Goal: Information Seeking & Learning: Find specific page/section

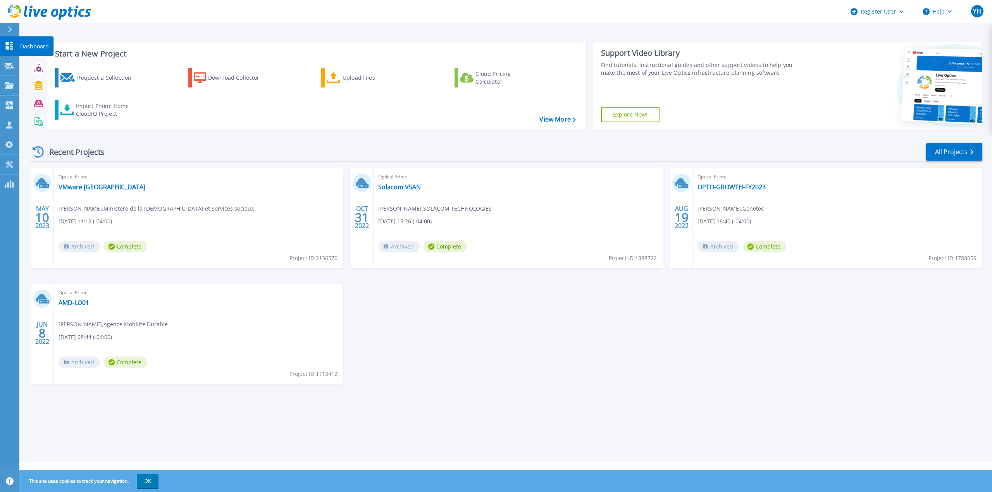
click at [13, 51] on link "Dashboard Dashboard" at bounding box center [9, 46] width 19 height 20
click at [12, 66] on icon at bounding box center [9, 66] width 9 height 6
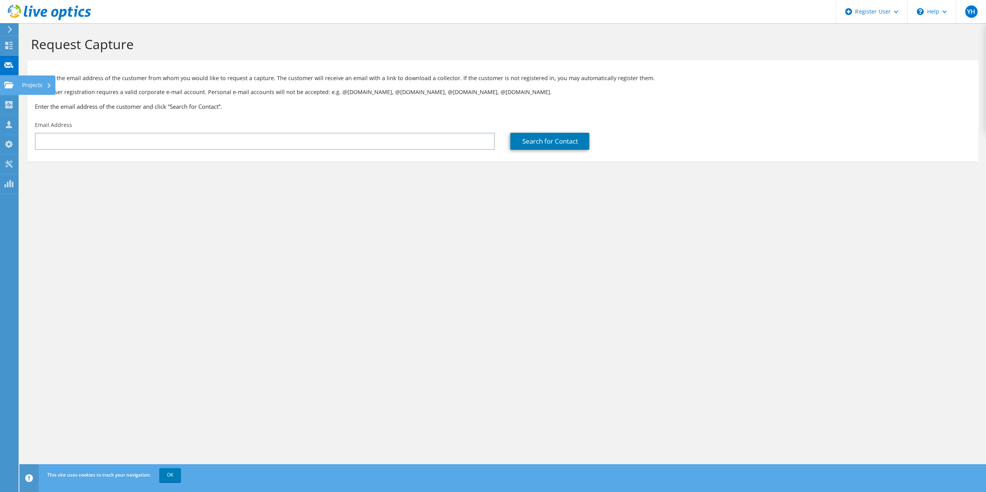
click at [10, 86] on use at bounding box center [8, 84] width 9 height 7
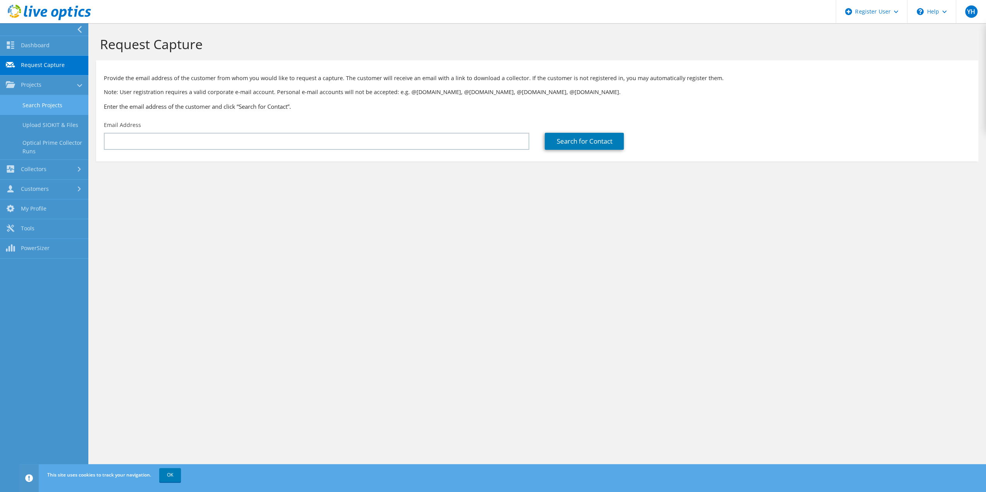
click at [59, 110] on link "Search Projects" at bounding box center [44, 105] width 88 height 20
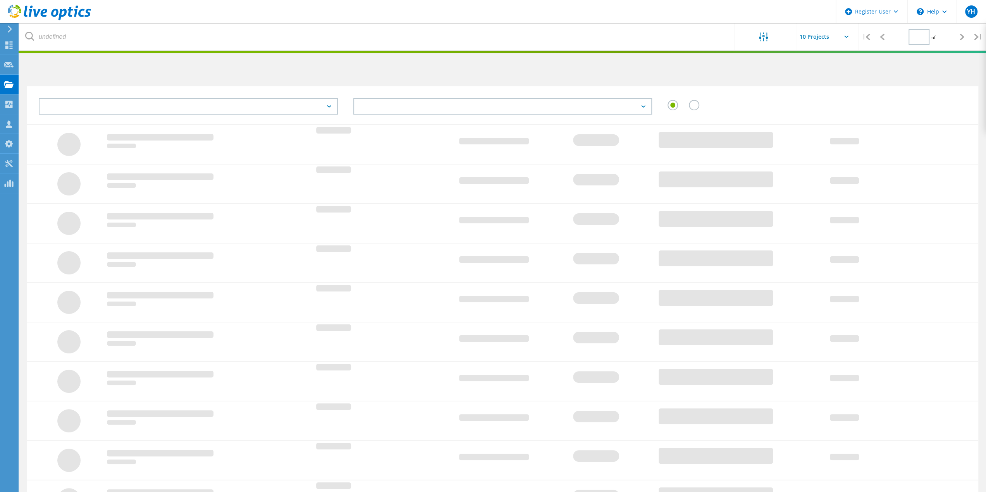
type input "1"
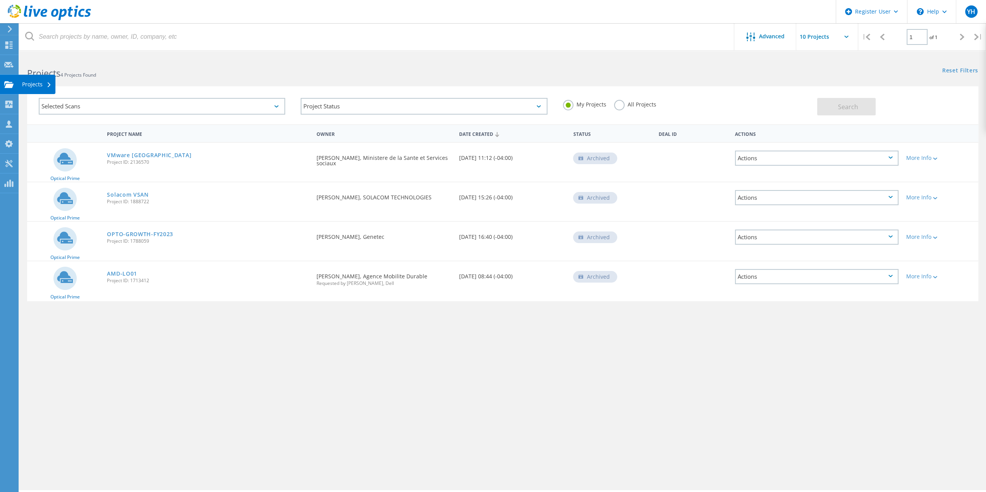
click at [46, 84] on div "Projects" at bounding box center [36, 84] width 29 height 5
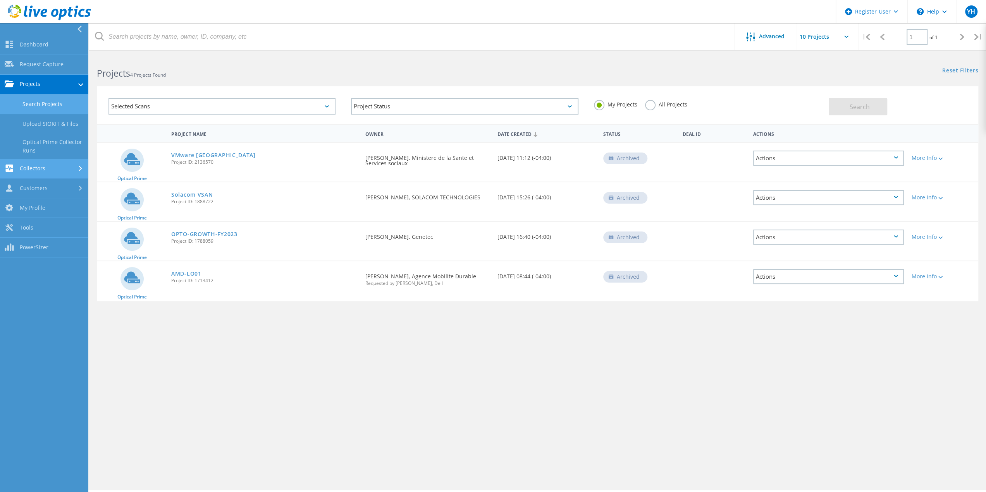
click at [64, 164] on link "Collectors" at bounding box center [44, 169] width 88 height 20
click at [60, 183] on link "Customers" at bounding box center [44, 189] width 88 height 20
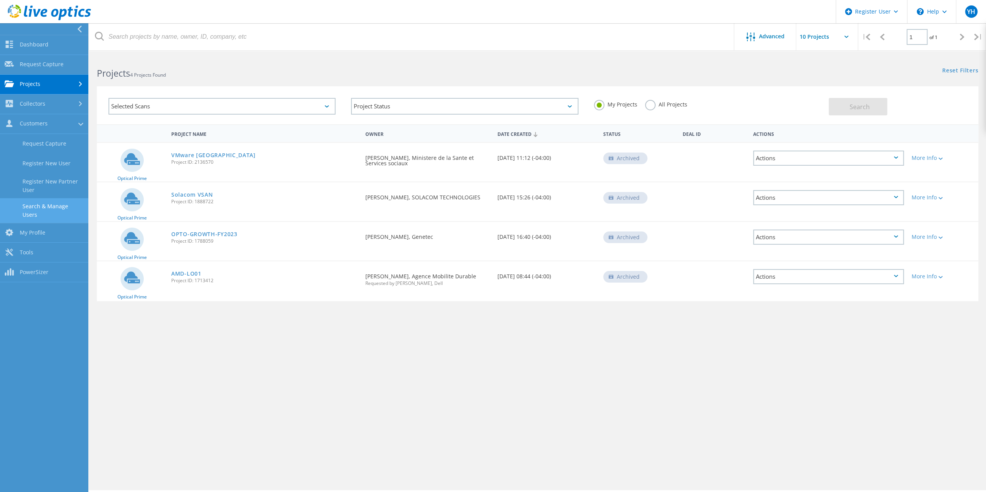
click at [65, 206] on link "Search & Manage Users" at bounding box center [44, 210] width 88 height 25
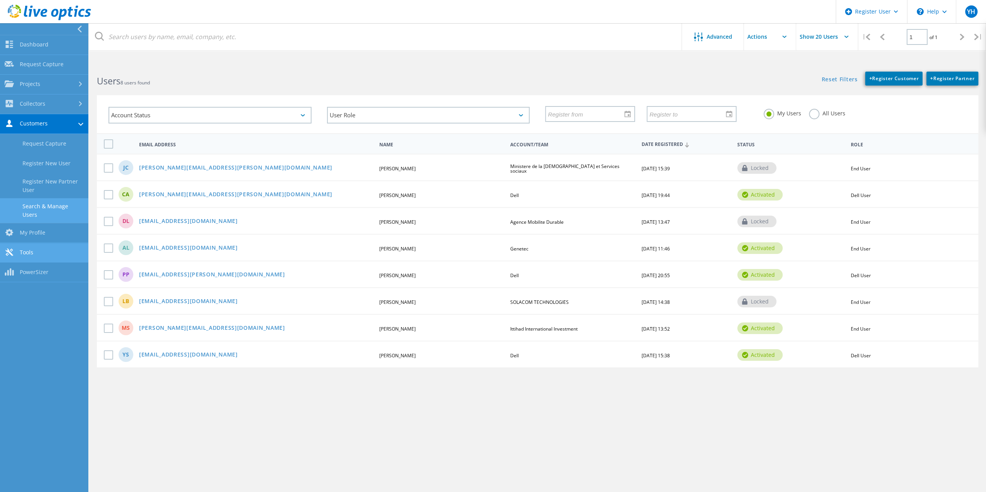
click at [50, 243] on link "Tools" at bounding box center [44, 253] width 88 height 20
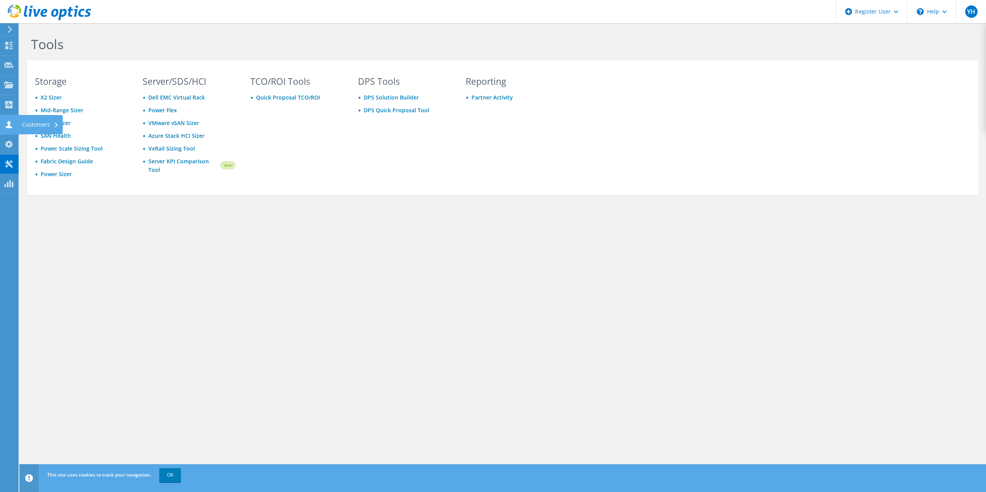
click at [8, 121] on use at bounding box center [9, 124] width 6 height 7
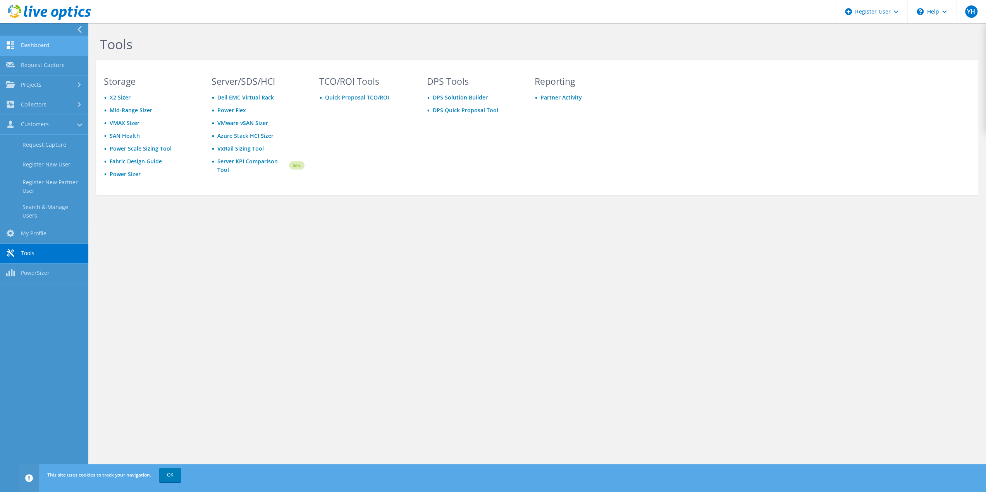
click at [37, 41] on link "Dashboard" at bounding box center [44, 46] width 88 height 20
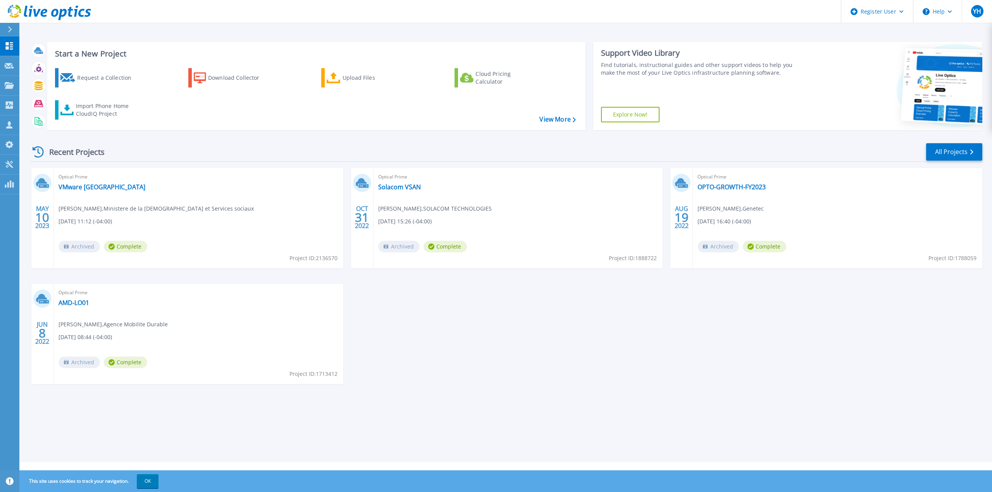
click at [13, 24] on div at bounding box center [13, 29] width 12 height 13
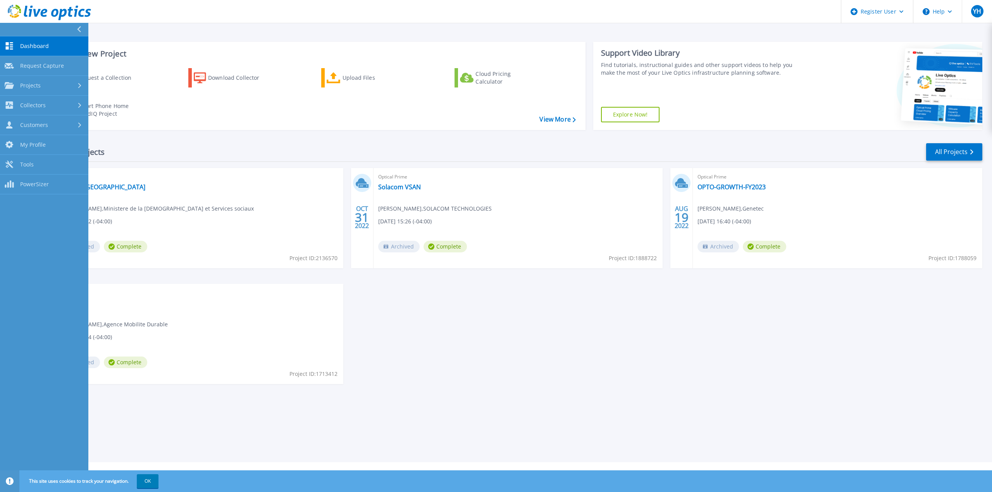
click at [81, 29] on icon at bounding box center [79, 29] width 4 height 6
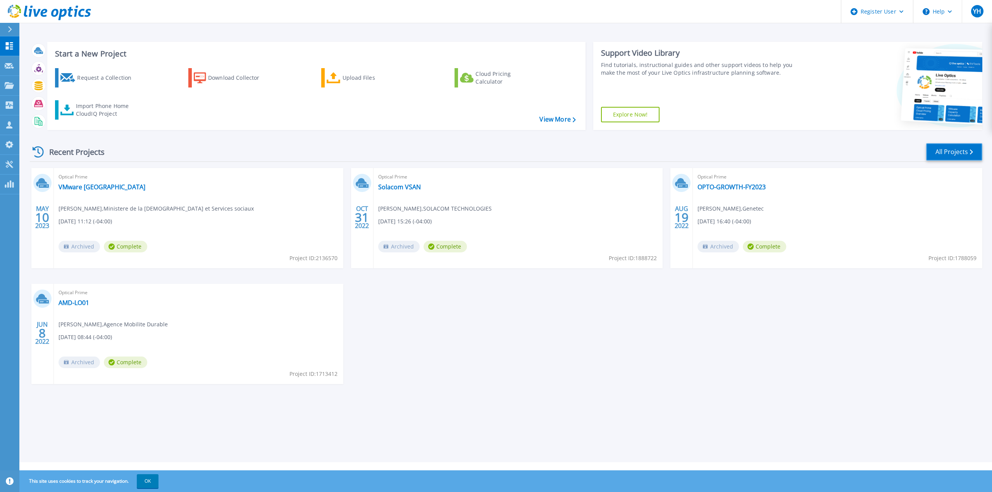
click at [952, 149] on link "All Projects" at bounding box center [954, 151] width 56 height 17
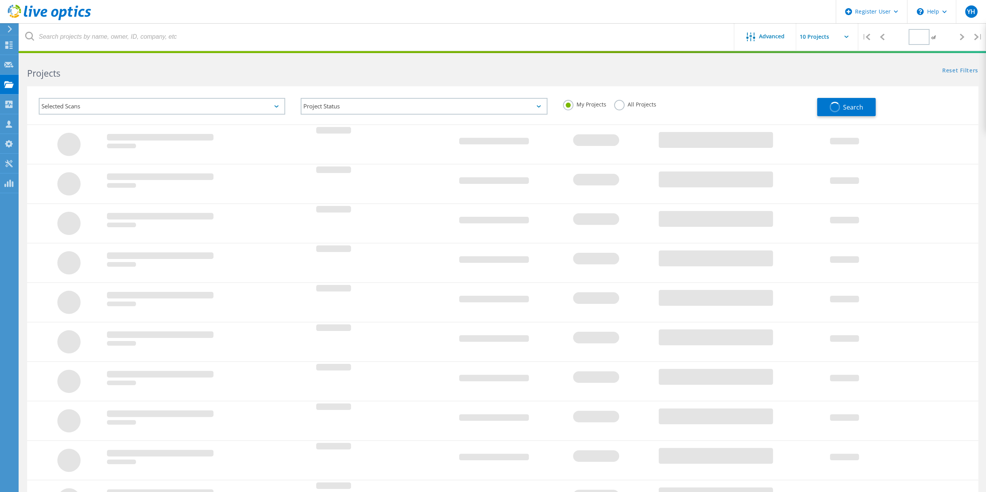
type input "1"
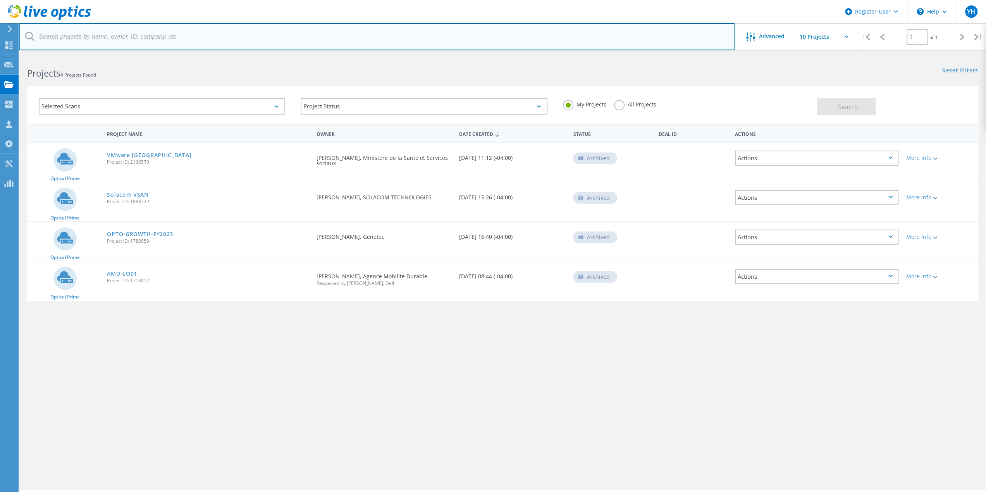
click at [84, 40] on input "text" at bounding box center [376, 36] width 715 height 27
paste input "[PERSON_NAME][EMAIL_ADDRESS][PERSON_NAME][DOMAIN_NAME]"
type input "[PERSON_NAME][EMAIL_ADDRESS][PERSON_NAME][DOMAIN_NAME]"
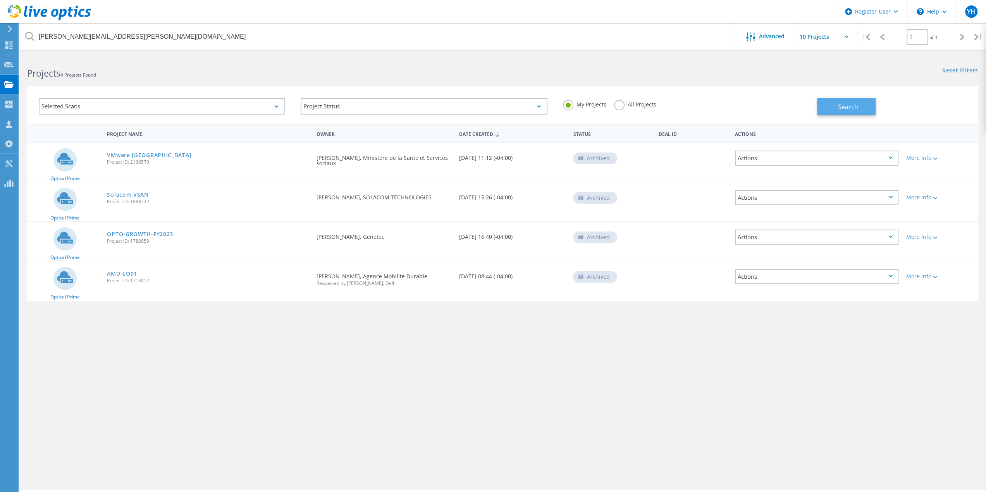
click at [831, 104] on button "Search" at bounding box center [846, 106] width 59 height 17
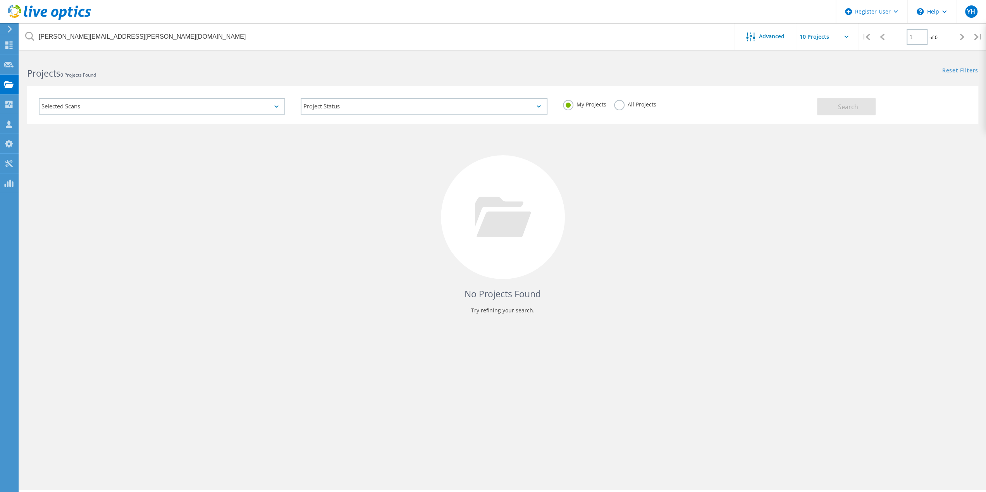
click at [9, 28] on icon at bounding box center [10, 29] width 6 height 7
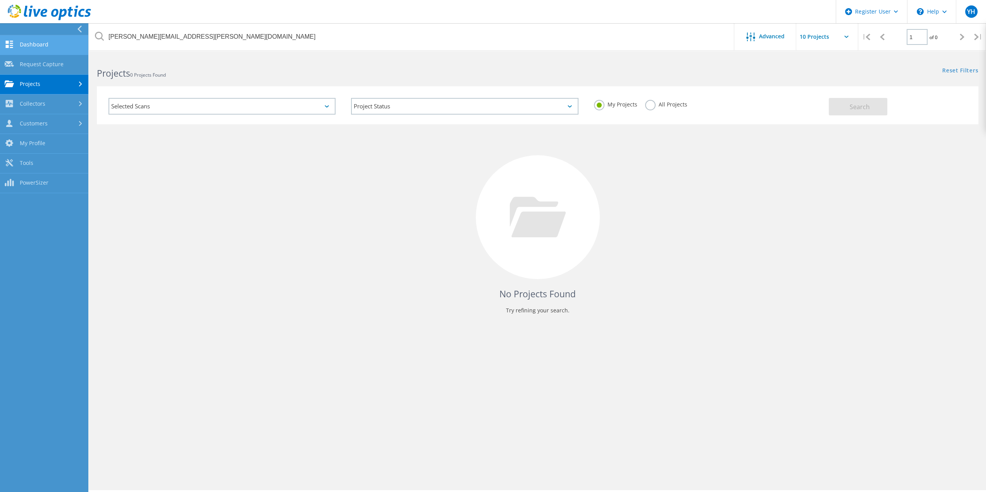
click at [31, 45] on link "Dashboard" at bounding box center [44, 45] width 88 height 20
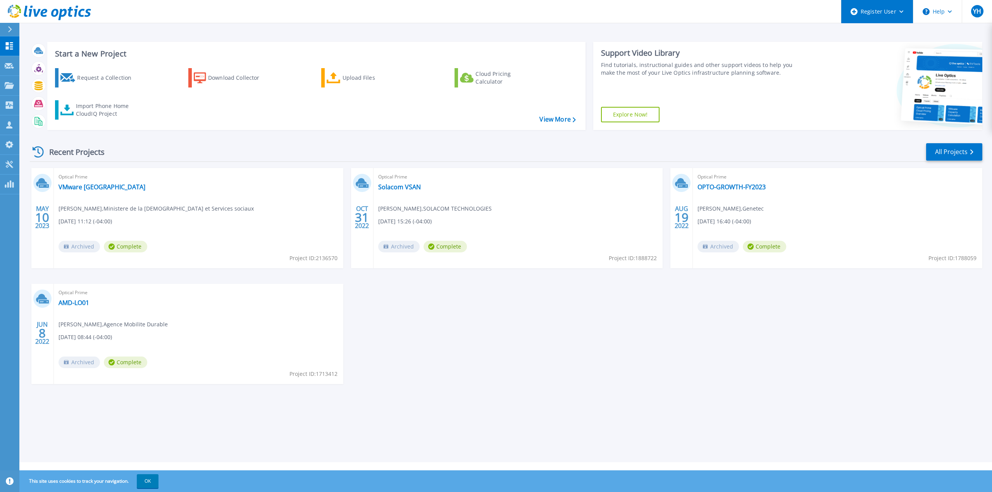
click at [907, 11] on div "Register User" at bounding box center [877, 11] width 72 height 23
click at [210, 2] on header "Register User Help YH Dell User Yahia Hassani Yahia.Hassani@dell.com Dell My Pr…" at bounding box center [496, 11] width 992 height 23
click at [211, 13] on header "Register User Help YH Dell User Yahia Hassani Yahia.Hassani@dell.com Dell My Pr…" at bounding box center [496, 11] width 992 height 23
click at [150, 484] on button "OK" at bounding box center [148, 482] width 22 height 14
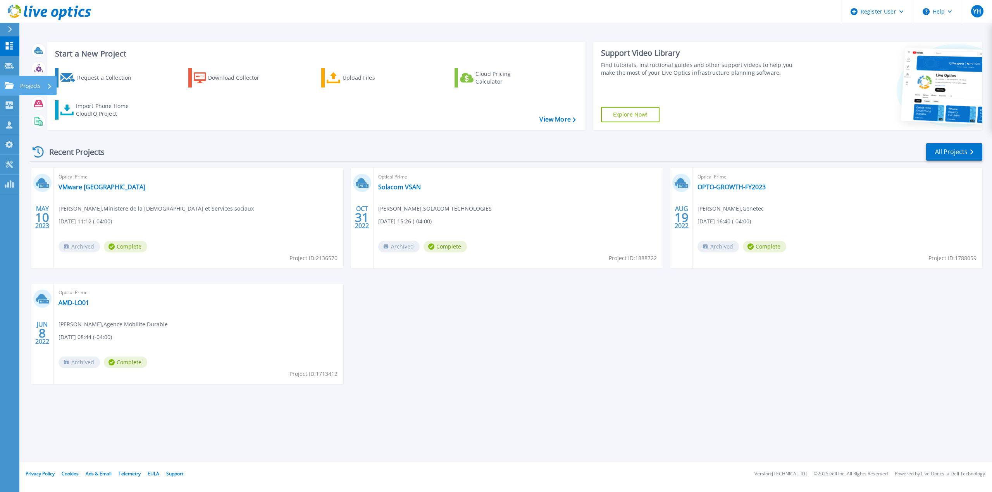
click at [8, 89] on icon at bounding box center [9, 85] width 9 height 7
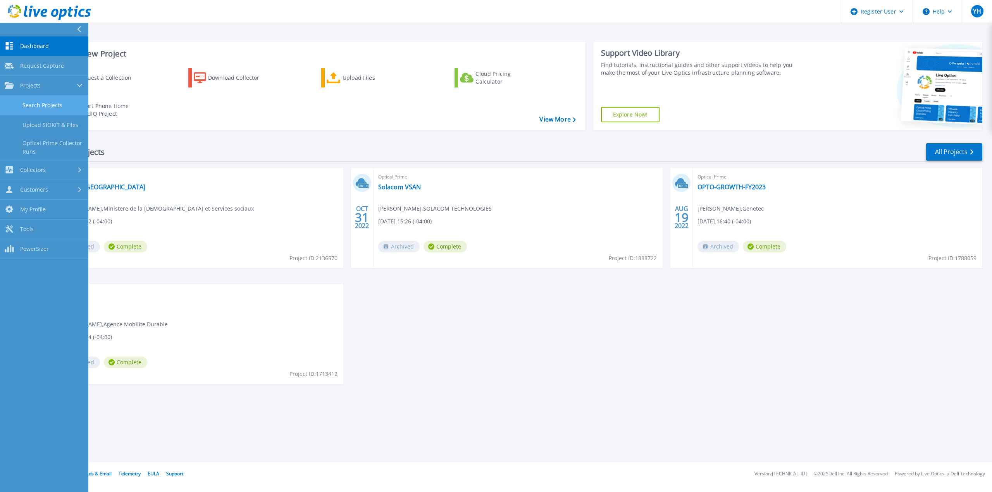
click at [57, 108] on link "Search Projects" at bounding box center [44, 106] width 88 height 20
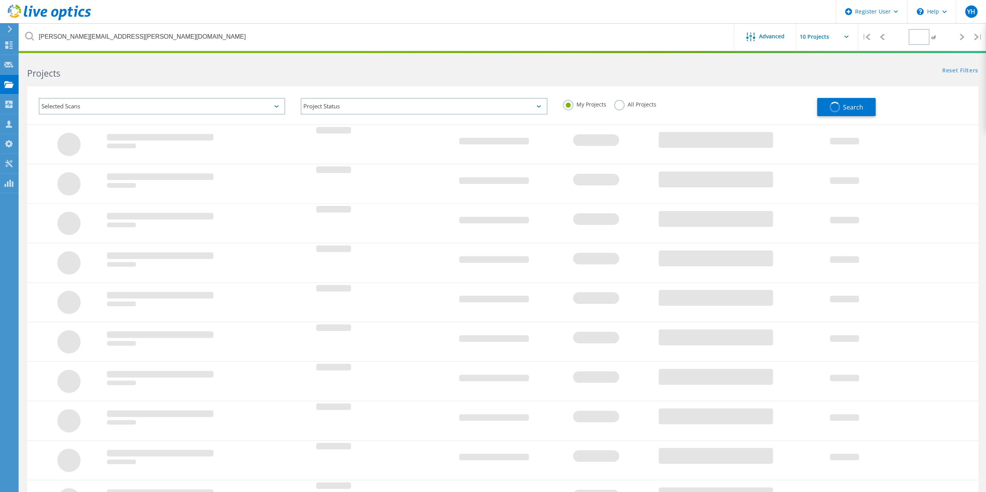
type input "1"
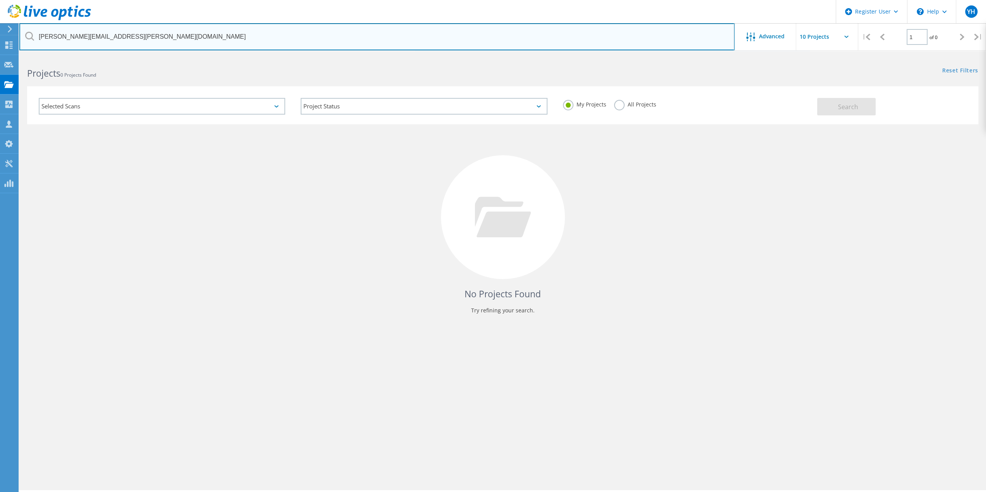
click at [209, 41] on input "[PERSON_NAME][EMAIL_ADDRESS][PERSON_NAME][DOMAIN_NAME]" at bounding box center [376, 36] width 715 height 27
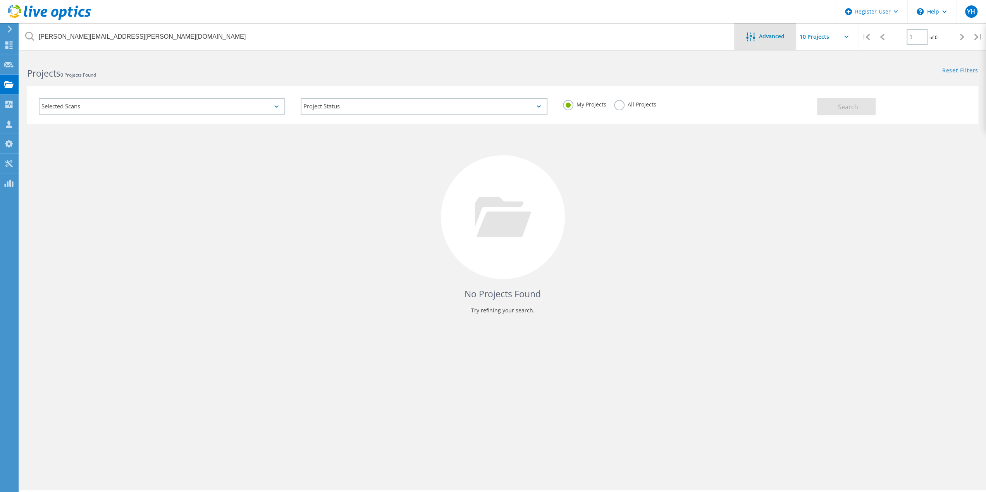
click at [760, 39] on span "Advanced" at bounding box center [772, 36] width 26 height 5
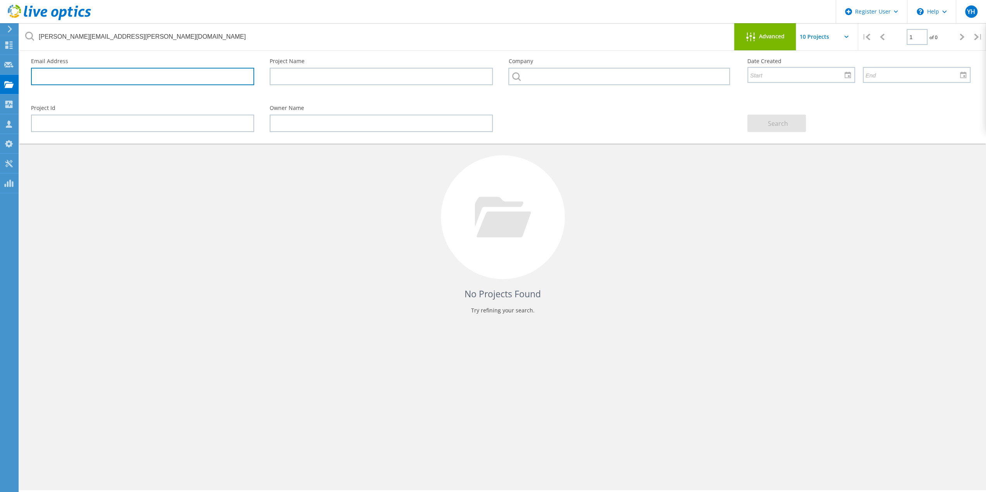
click at [170, 79] on input "text" at bounding box center [142, 76] width 223 height 17
paste input "[PERSON_NAME][EMAIL_ADDRESS][PERSON_NAME][DOMAIN_NAME]"
type input "[PERSON_NAME][EMAIL_ADDRESS][PERSON_NAME][DOMAIN_NAME]"
drag, startPoint x: 780, startPoint y: 142, endPoint x: 785, endPoint y: 128, distance: 14.8
click at [781, 139] on div "Email Address [PERSON_NAME][EMAIL_ADDRESS][PERSON_NAME][DOMAIN_NAME] Project Na…" at bounding box center [502, 97] width 967 height 93
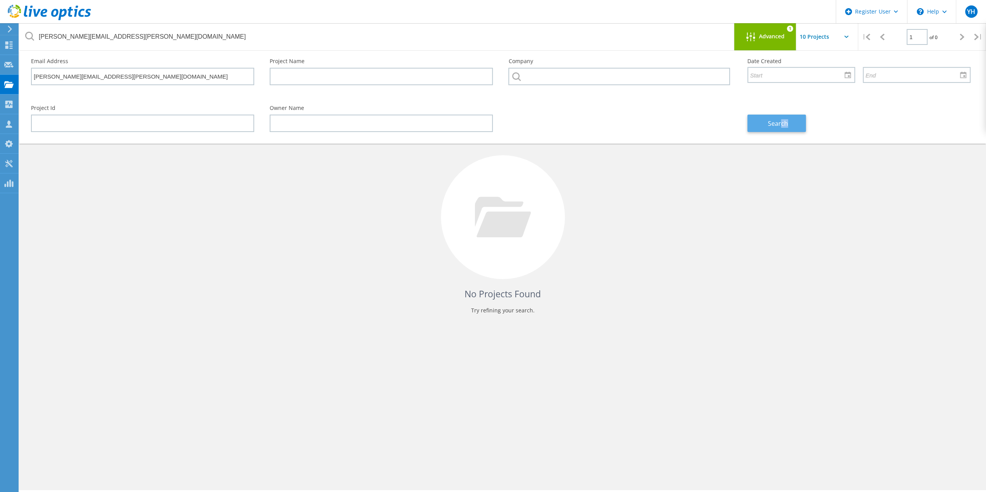
click at [787, 121] on span "Search" at bounding box center [778, 123] width 20 height 9
click at [787, 197] on div "No Projects Found Try refining your search." at bounding box center [502, 224] width 951 height 200
click at [781, 35] on span "Advanced" at bounding box center [772, 36] width 26 height 5
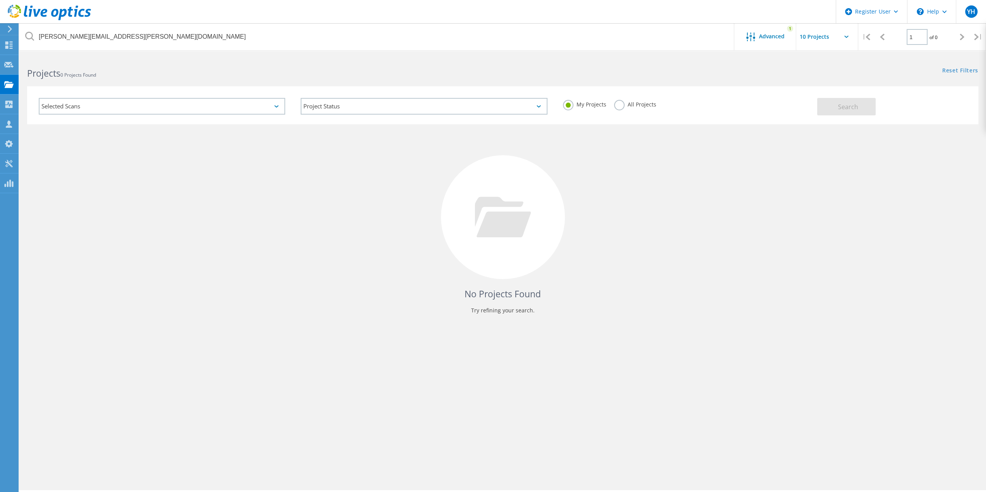
click at [838, 37] on input "text" at bounding box center [834, 36] width 77 height 27
click at [847, 34] on input "text" at bounding box center [834, 36] width 77 height 27
click at [832, 191] on div "No Projects Found Try refining your search." at bounding box center [502, 224] width 951 height 200
click at [7, 69] on div at bounding box center [8, 66] width 9 height 9
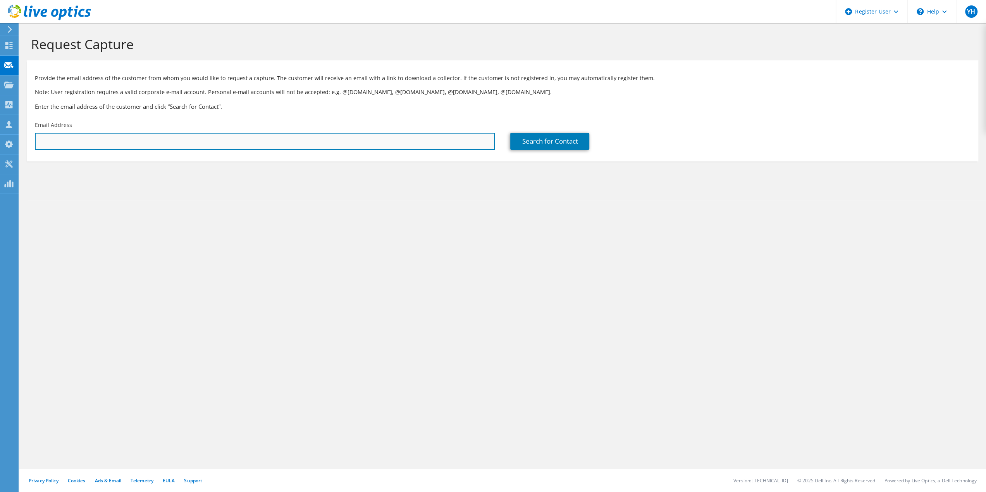
click at [364, 145] on input "text" at bounding box center [265, 141] width 460 height 17
paste input "[PERSON_NAME][EMAIL_ADDRESS][PERSON_NAME][DOMAIN_NAME]"
type input "pierre-olivier.vachon@domtar.com"
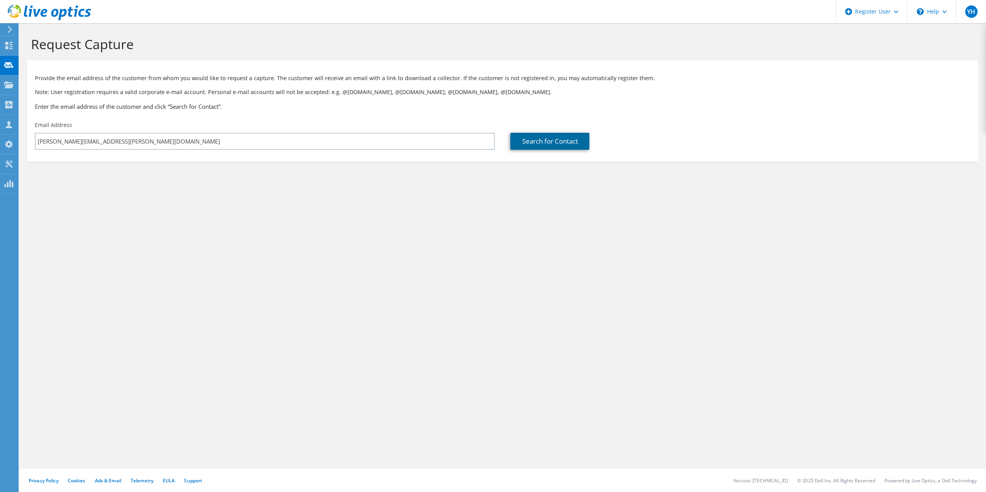
click at [563, 138] on link "Search for Contact" at bounding box center [549, 141] width 79 height 17
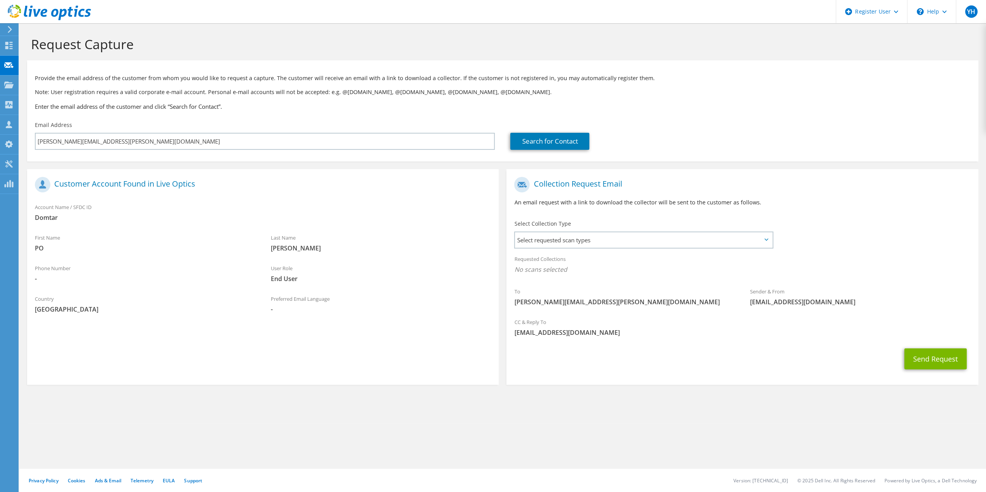
click at [574, 251] on div "Requested Collections No scans selected" at bounding box center [742, 265] width 472 height 29
click at [579, 244] on span "Select requested scan types" at bounding box center [643, 239] width 257 height 15
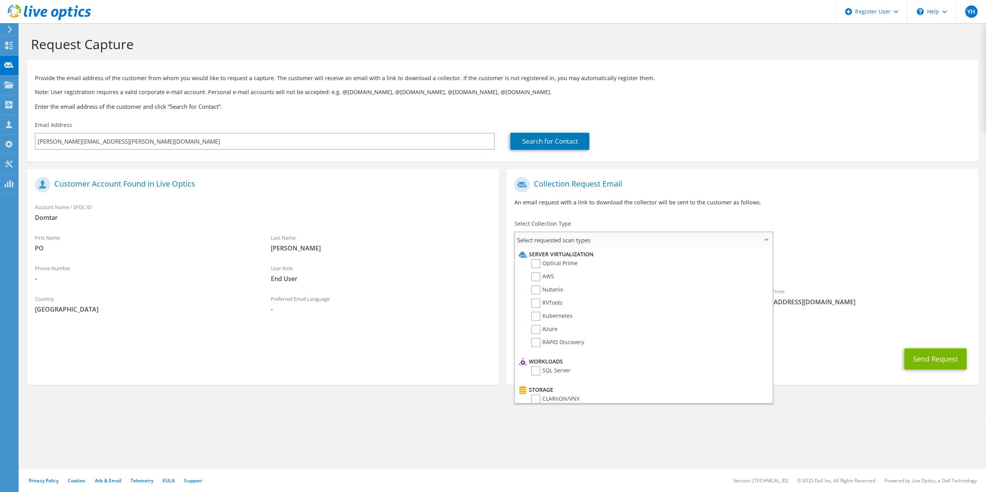
click at [585, 241] on span "Select requested scan types" at bounding box center [643, 239] width 257 height 15
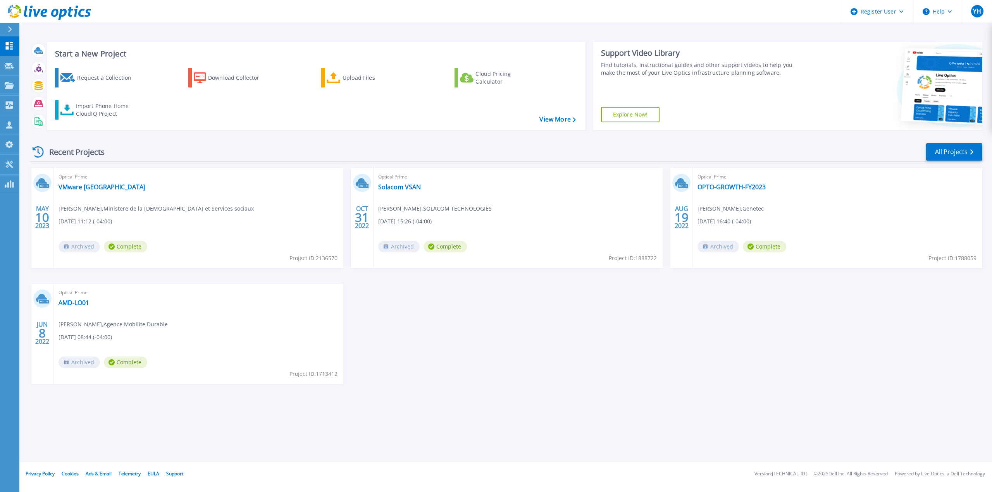
click at [635, 112] on link "Explore Now!" at bounding box center [630, 114] width 59 height 15
click at [221, 83] on div "Download Collector" at bounding box center [239, 77] width 62 height 15
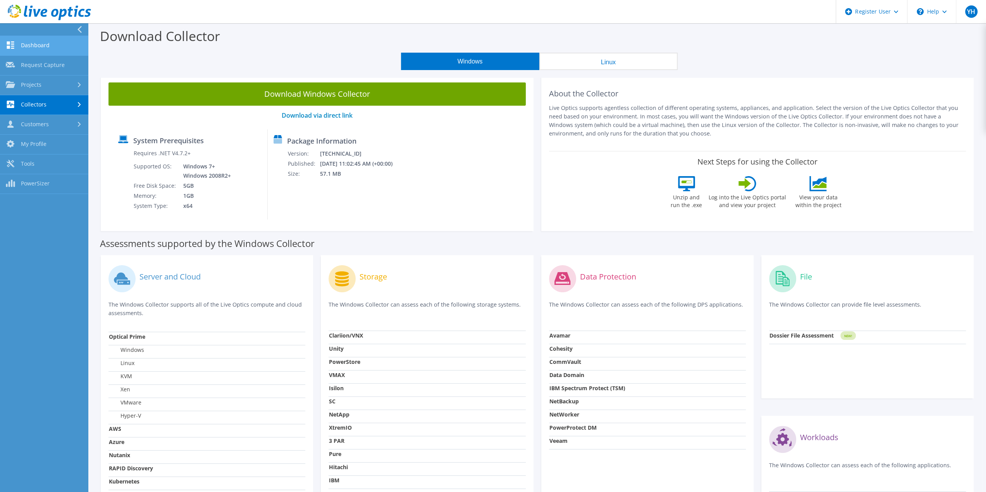
click at [18, 46] on link "Dashboard" at bounding box center [44, 46] width 88 height 20
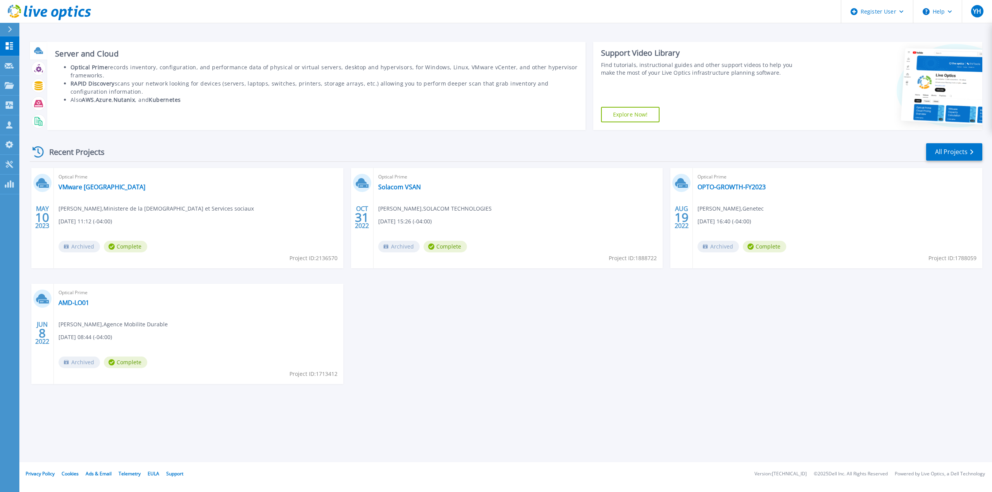
click at [43, 52] on div at bounding box center [39, 51] width 14 height 14
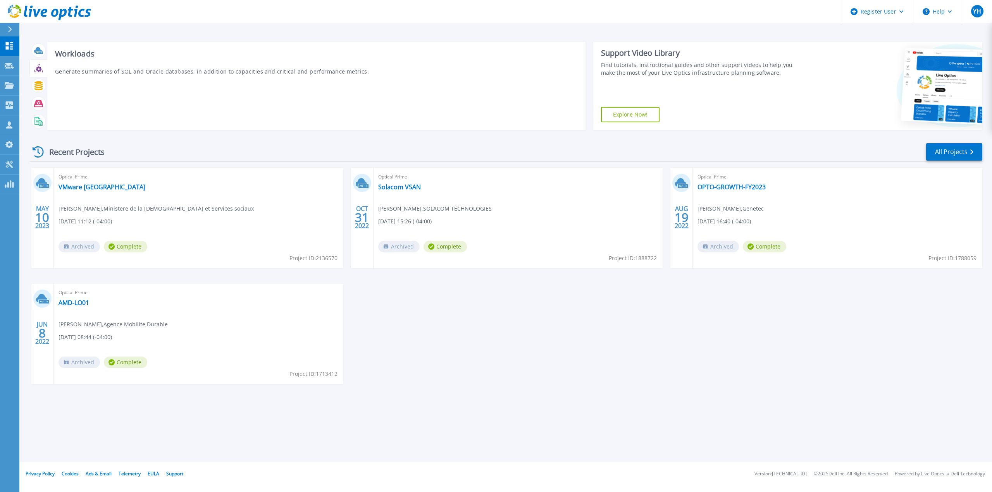
click at [40, 68] on icon at bounding box center [39, 69] width 6 height 6
click at [40, 88] on icon at bounding box center [38, 85] width 8 height 9
click at [39, 106] on icon at bounding box center [38, 103] width 9 height 9
click at [39, 121] on icon at bounding box center [38, 121] width 9 height 9
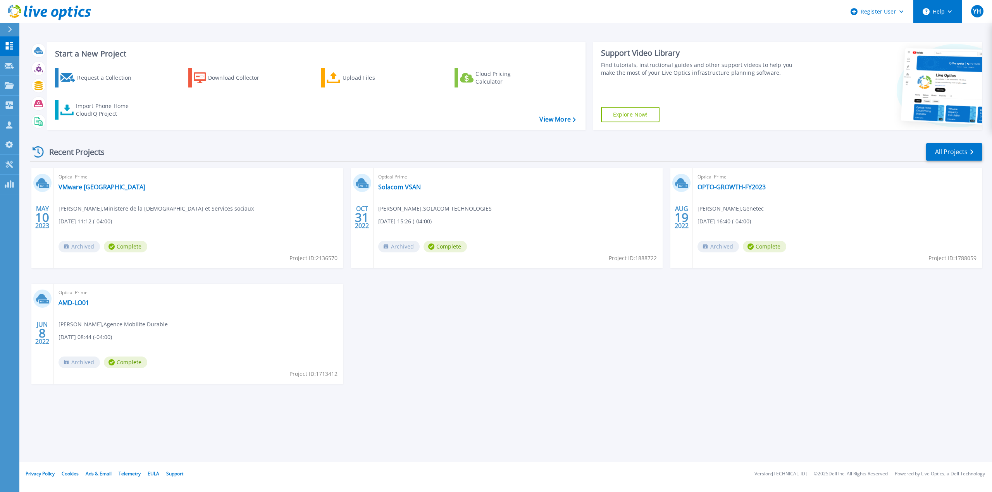
click at [949, 9] on button "Help" at bounding box center [937, 11] width 48 height 23
click at [957, 12] on button "Help" at bounding box center [937, 11] width 48 height 23
click at [976, 9] on span "YH" at bounding box center [977, 11] width 8 height 6
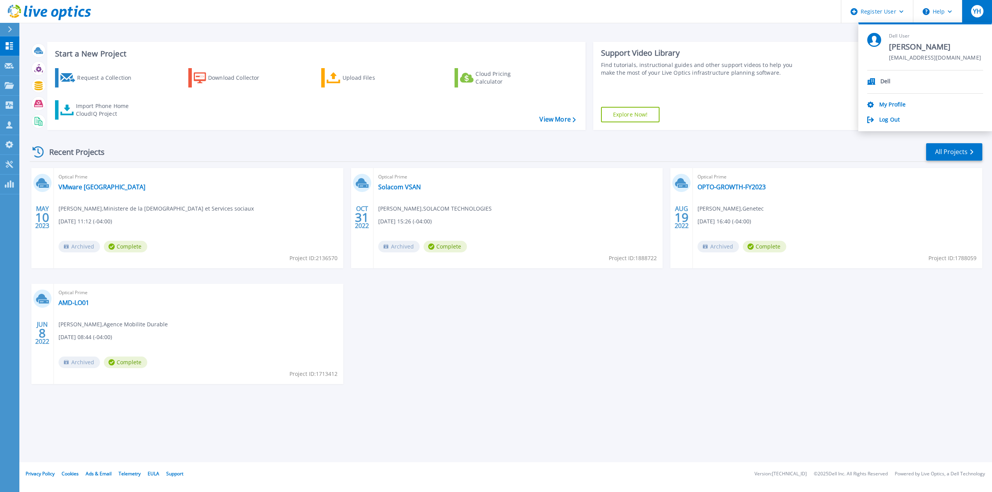
click at [895, 291] on div "MAY 10 2023 Optical Prime VMware Quebec Jean-Yves Caron , Ministere de la Sante…" at bounding box center [503, 284] width 959 height 232
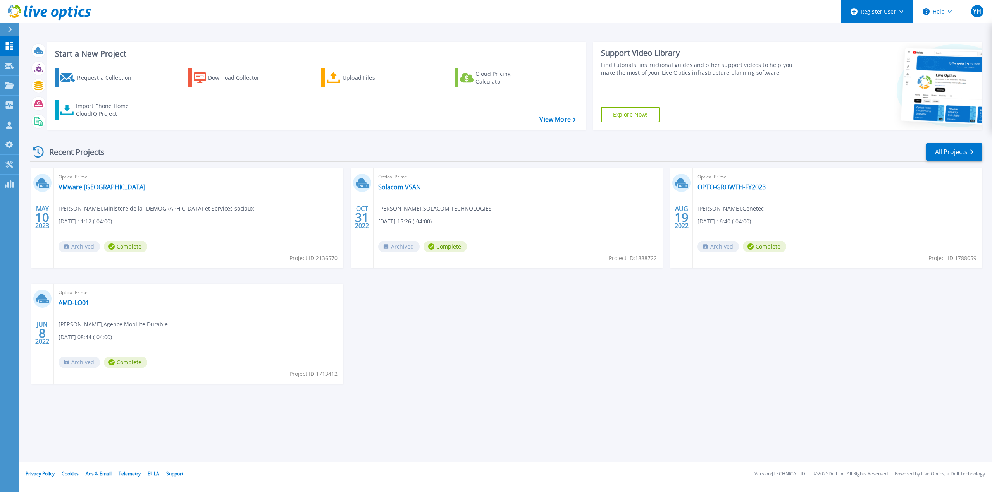
click at [893, 14] on div "Register User" at bounding box center [877, 11] width 72 height 23
click at [949, 152] on link "All Projects" at bounding box center [954, 151] width 56 height 17
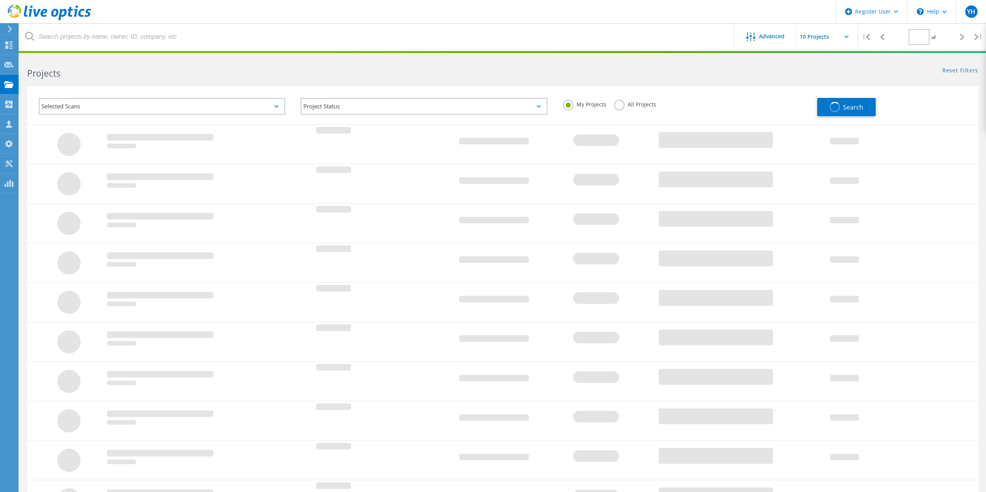
type input "1"
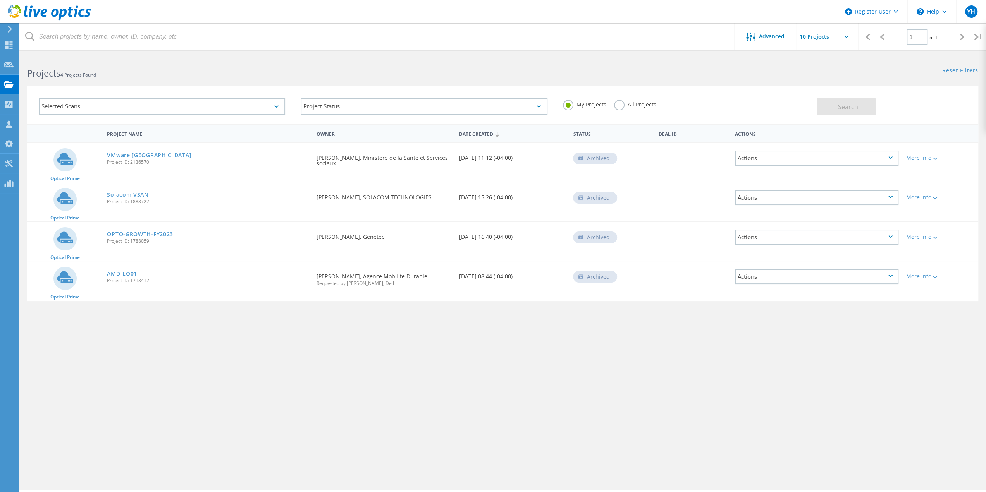
click at [161, 99] on div "Selected Scans" at bounding box center [162, 106] width 246 height 17
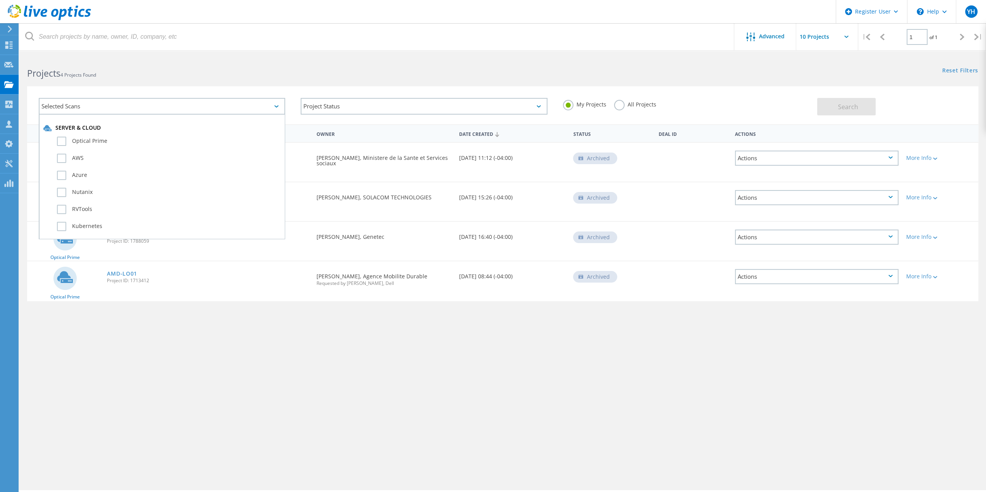
click at [159, 105] on div "Selected Scans" at bounding box center [162, 106] width 246 height 17
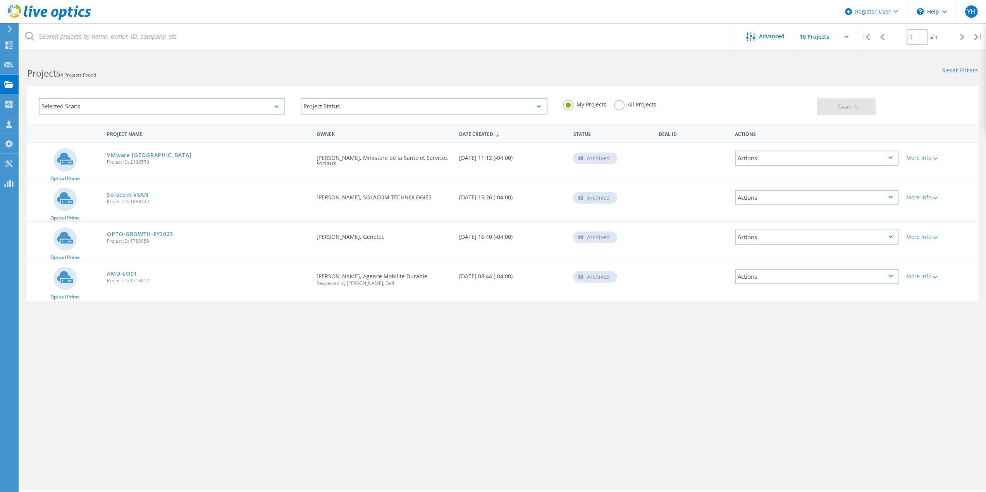
click at [159, 105] on div "Selected Scans" at bounding box center [162, 106] width 246 height 17
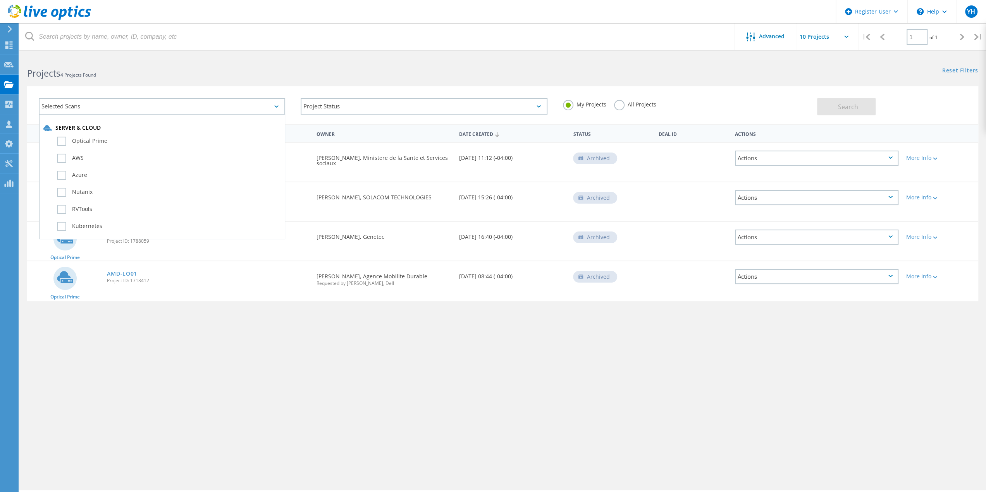
click at [159, 105] on div "Selected Scans" at bounding box center [162, 106] width 246 height 17
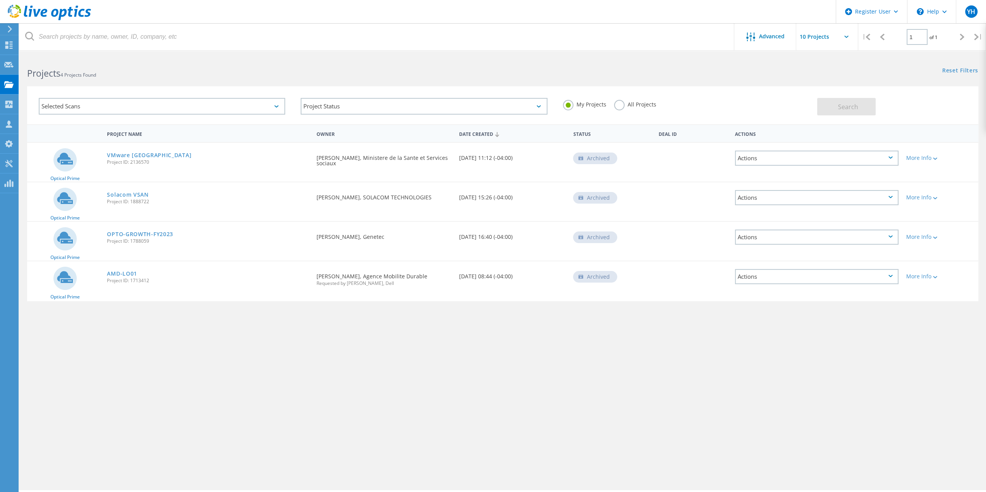
click at [619, 104] on label "All Projects" at bounding box center [635, 103] width 42 height 7
click at [0, 0] on input "All Projects" at bounding box center [0, 0] width 0 height 0
click at [842, 108] on span "Search" at bounding box center [848, 107] width 20 height 9
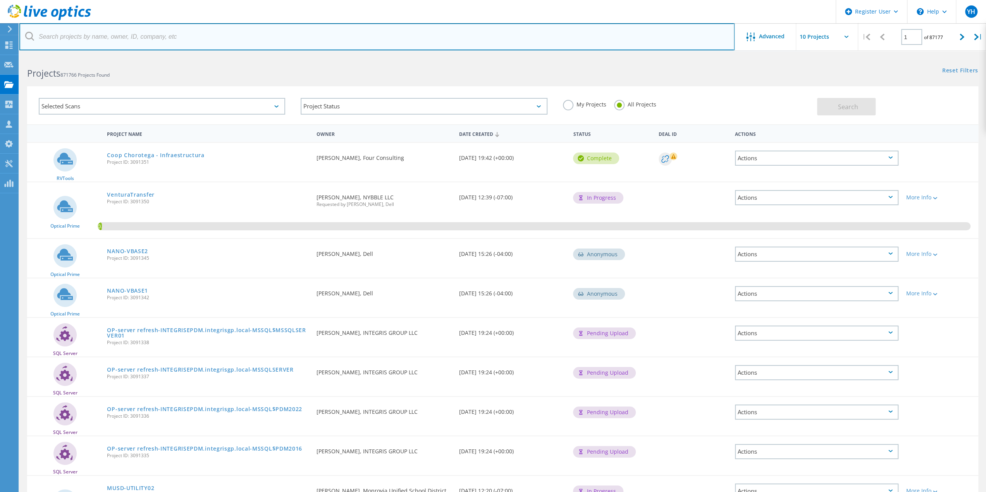
click at [182, 37] on input "text" at bounding box center [376, 36] width 715 height 27
paste input "pierre-olivier.vachon@domtar.com"
type input "pierre-olivier.vachon@domtar.com"
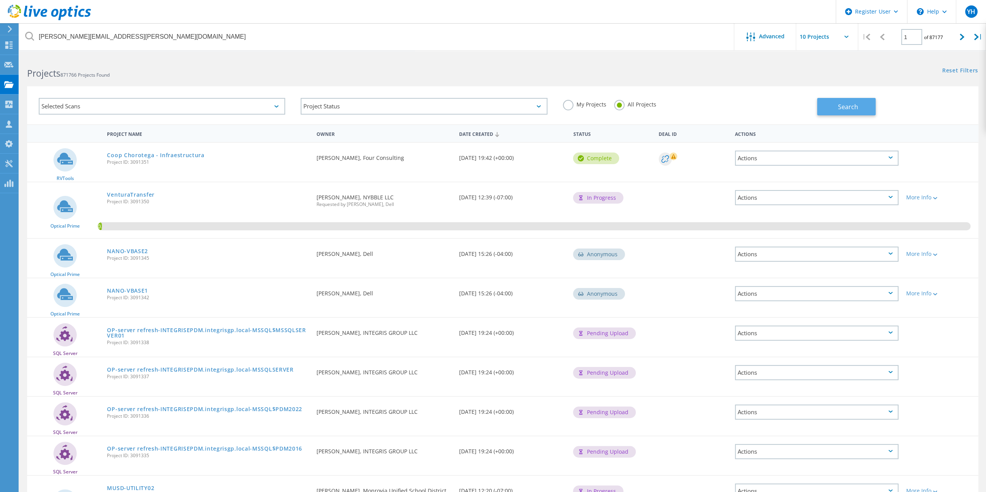
click at [850, 105] on span "Search" at bounding box center [848, 107] width 20 height 9
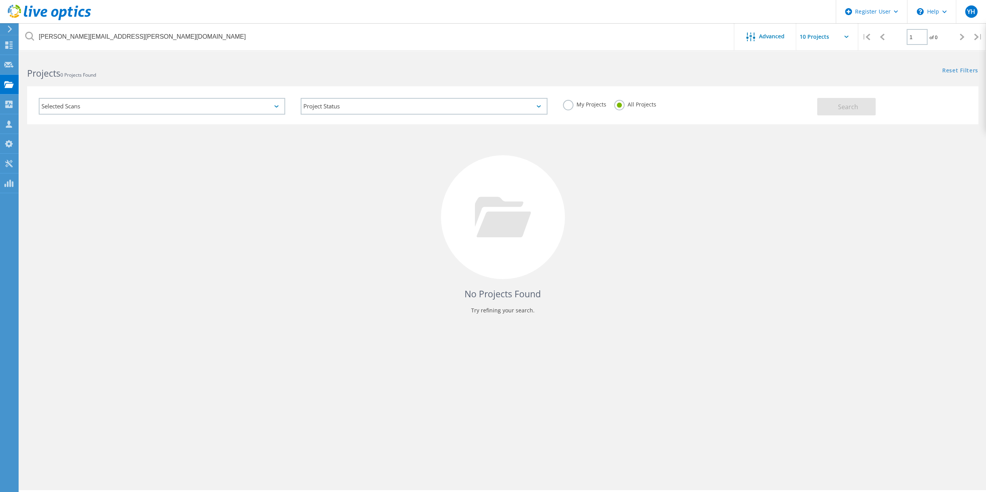
click at [253, 88] on div "Selected Scans Project Status In Progress Complete Published Anonymous Archived…" at bounding box center [502, 105] width 951 height 38
click at [252, 105] on div "Selected Scans" at bounding box center [162, 106] width 246 height 17
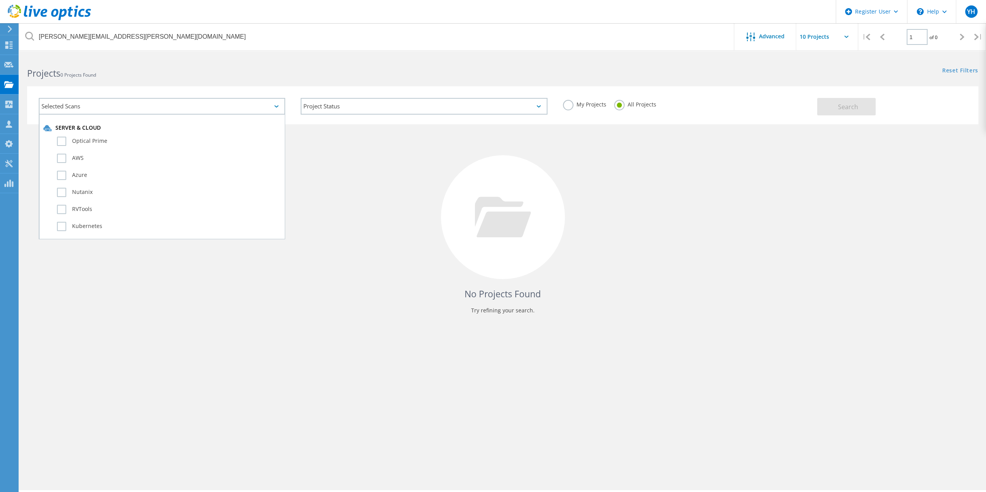
click at [261, 105] on div "Selected Scans" at bounding box center [162, 106] width 246 height 17
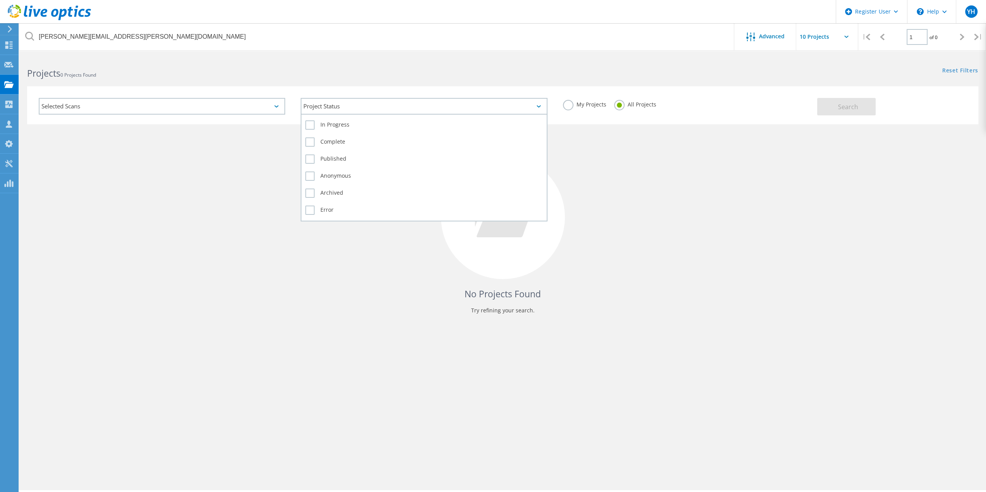
click at [353, 109] on div "Project Status" at bounding box center [424, 106] width 246 height 17
click at [372, 108] on div "Project Status" at bounding box center [424, 106] width 246 height 17
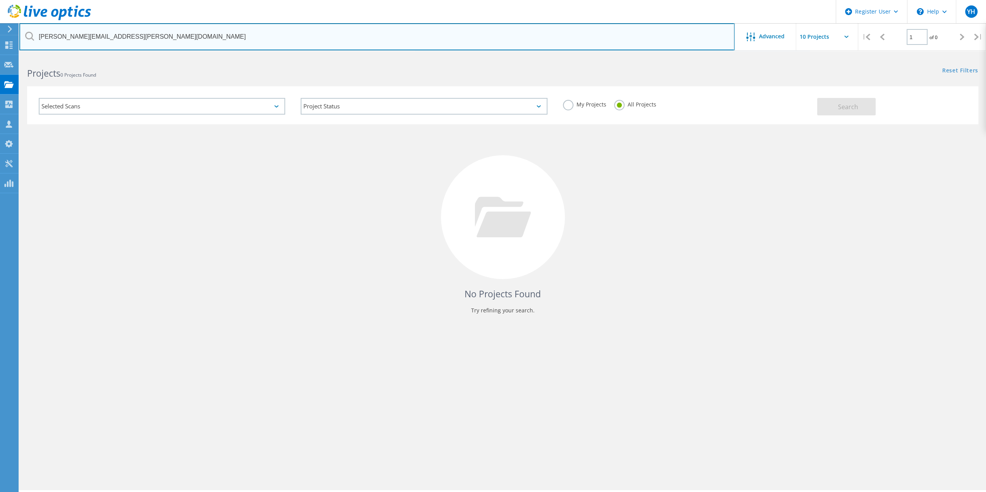
click at [164, 36] on input "pierre-olivier.vachon@domtar.com" at bounding box center [376, 36] width 715 height 27
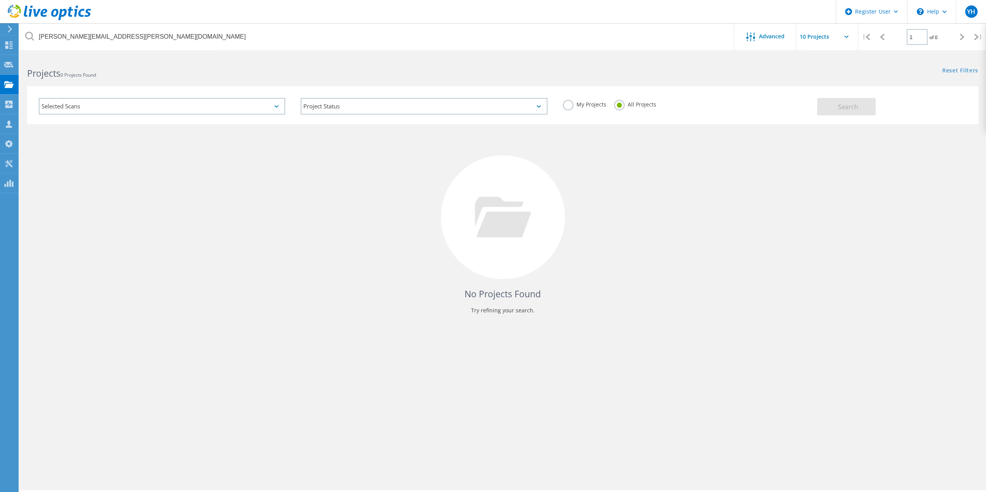
click at [130, 103] on div "Selected Scans" at bounding box center [162, 106] width 246 height 17
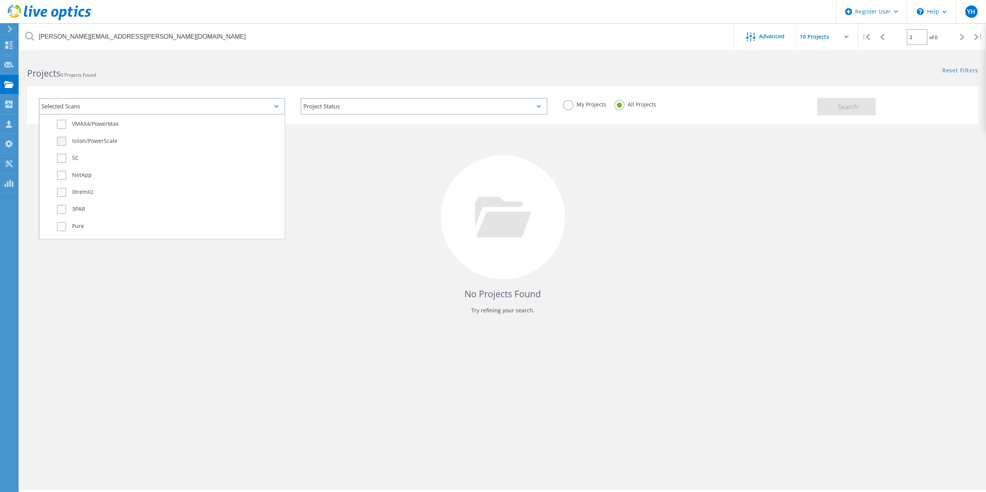
scroll to position [504, 0]
click at [286, 391] on div "pierre-olivier.vachon@domtar.com Advanced | 1 of 0 | Email Address Project Name…" at bounding box center [502, 273] width 967 height 434
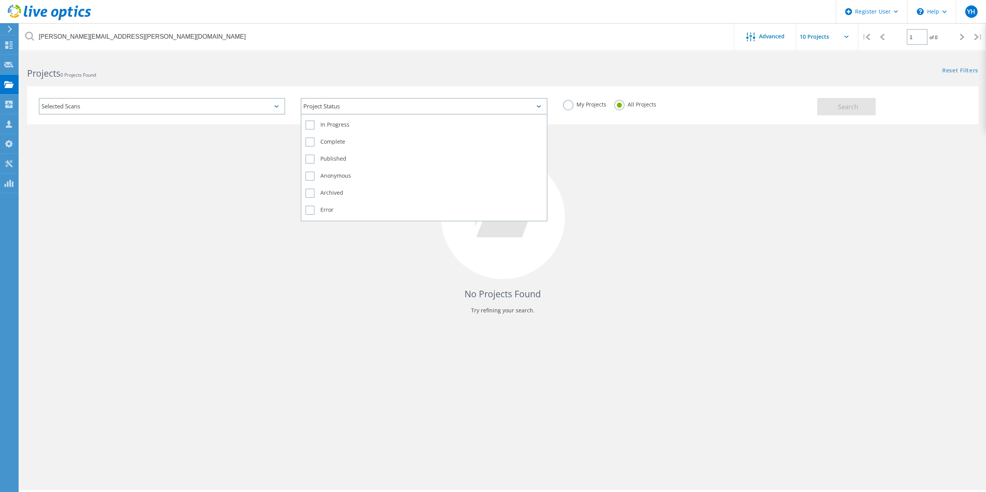
click at [380, 107] on div "Project Status" at bounding box center [424, 106] width 246 height 17
click at [409, 107] on div "Project Status" at bounding box center [424, 106] width 246 height 17
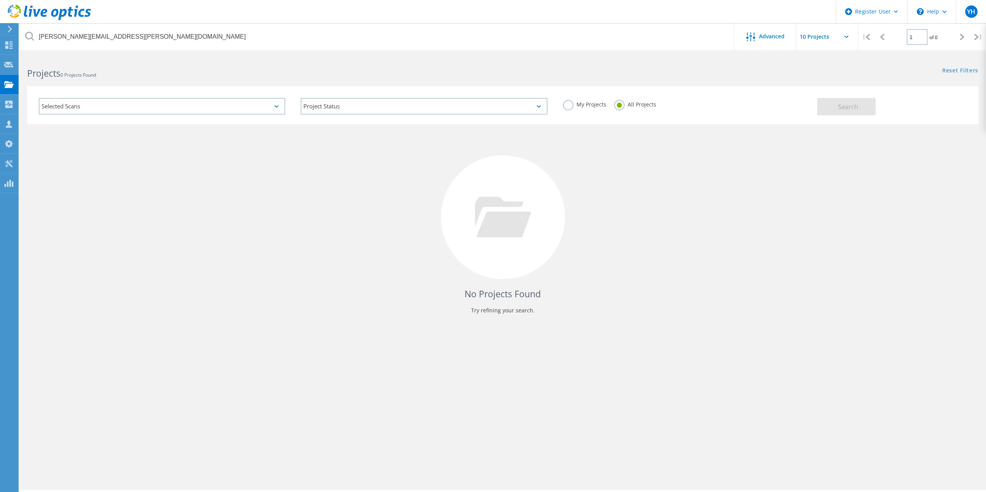
click at [344, 239] on div "No Projects Found Try refining your search." at bounding box center [502, 224] width 951 height 200
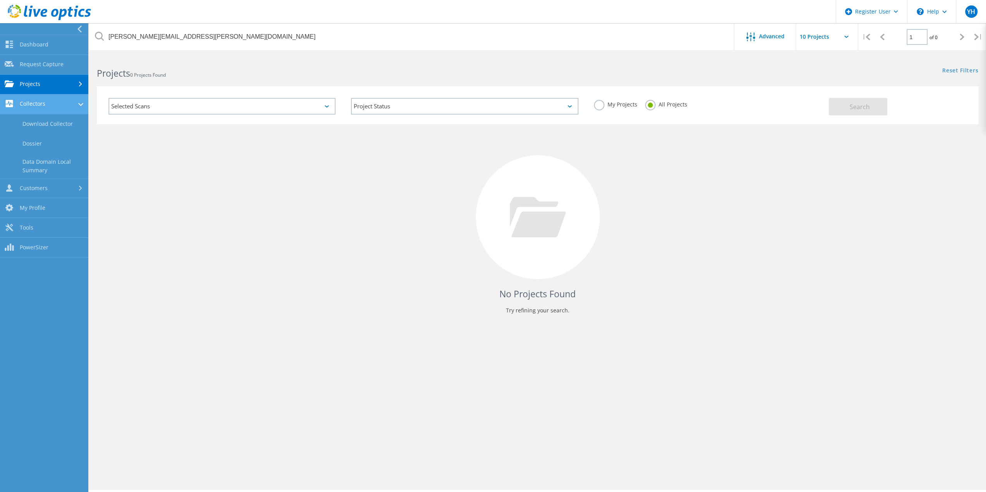
click at [55, 107] on link "Collectors" at bounding box center [44, 105] width 88 height 20
click at [74, 102] on link "Collectors" at bounding box center [44, 105] width 88 height 20
click at [35, 145] on link "Dossier" at bounding box center [44, 144] width 88 height 20
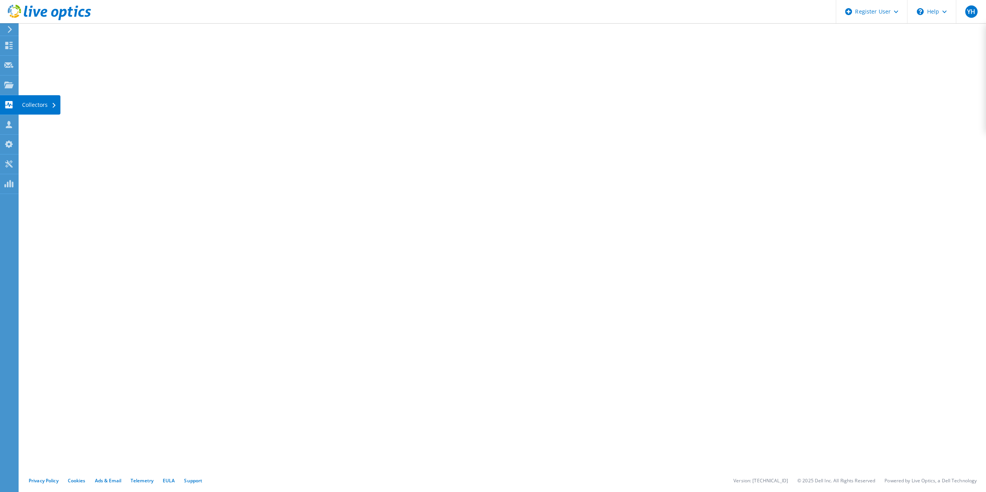
click at [50, 106] on div "Collectors" at bounding box center [39, 104] width 42 height 19
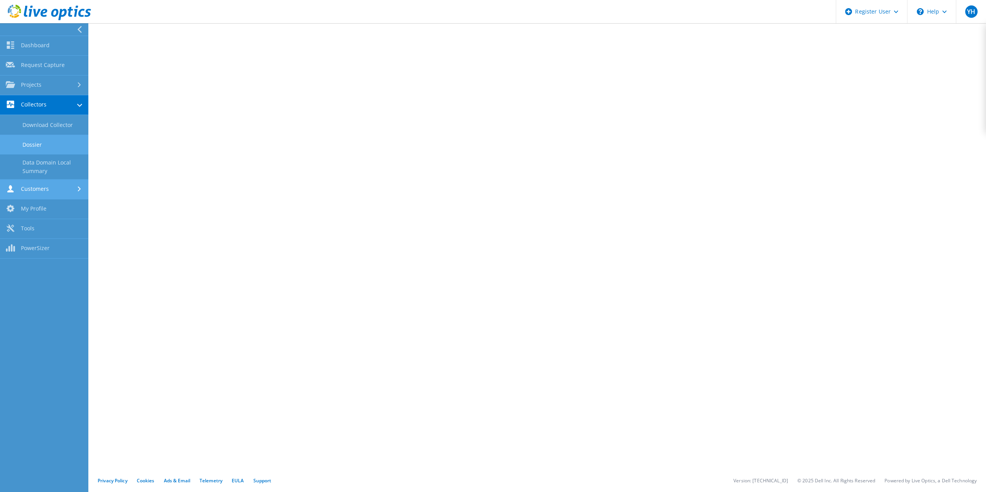
click at [81, 188] on div at bounding box center [80, 189] width 9 height 5
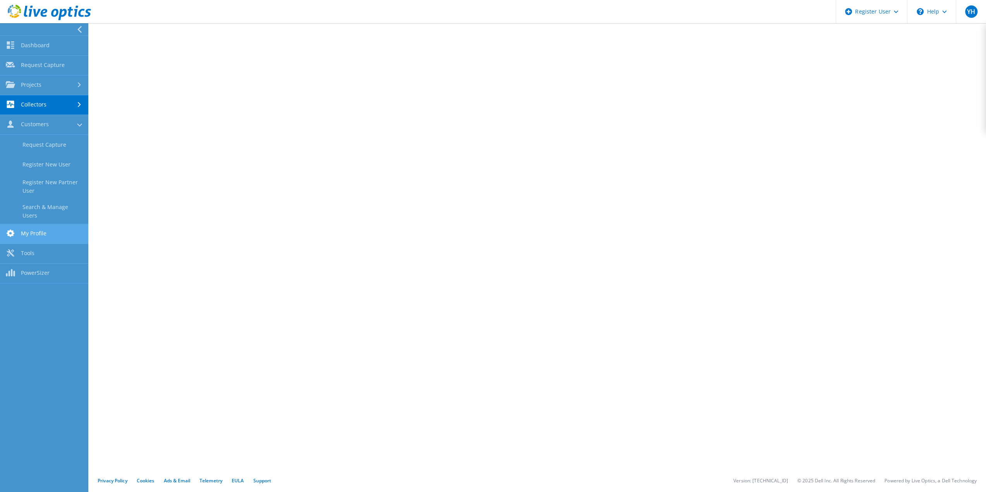
click at [44, 228] on link "My Profile" at bounding box center [44, 234] width 88 height 20
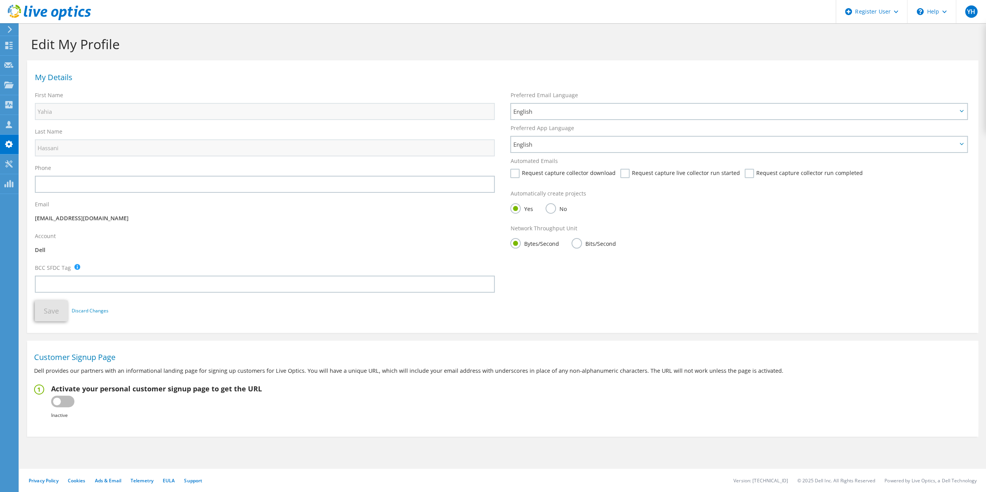
click at [9, 26] on div at bounding box center [45, 13] width 91 height 26
click at [10, 31] on use at bounding box center [10, 29] width 4 height 7
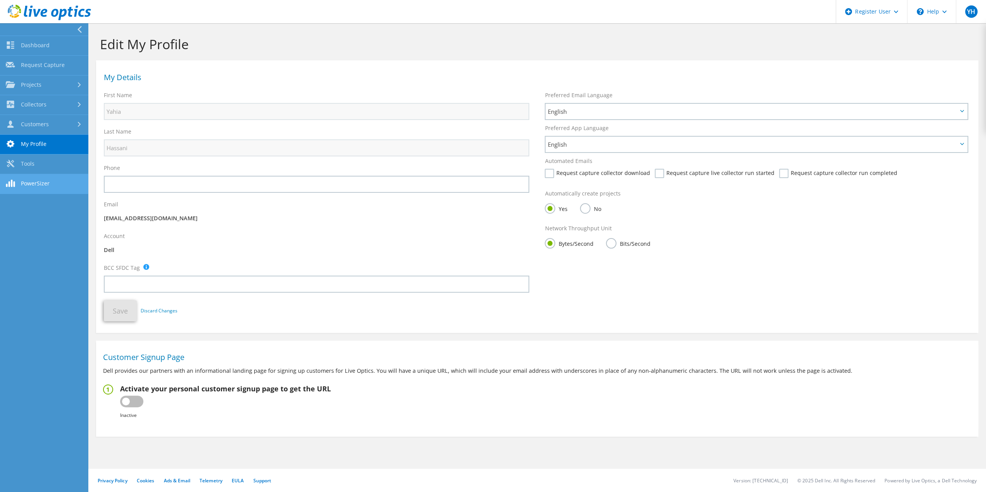
click at [53, 179] on link "PowerSizer" at bounding box center [44, 184] width 88 height 20
click at [47, 164] on link "Tools" at bounding box center [44, 165] width 88 height 20
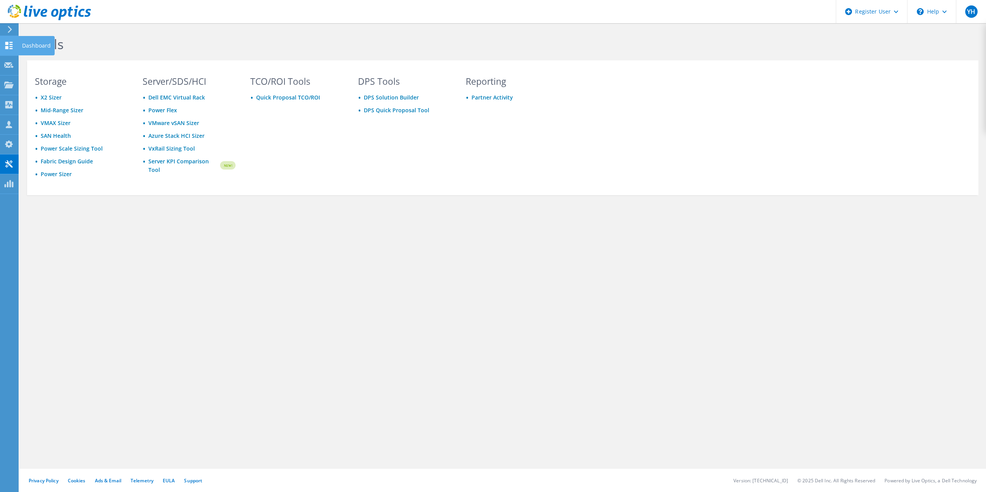
click at [12, 44] on use at bounding box center [8, 45] width 7 height 7
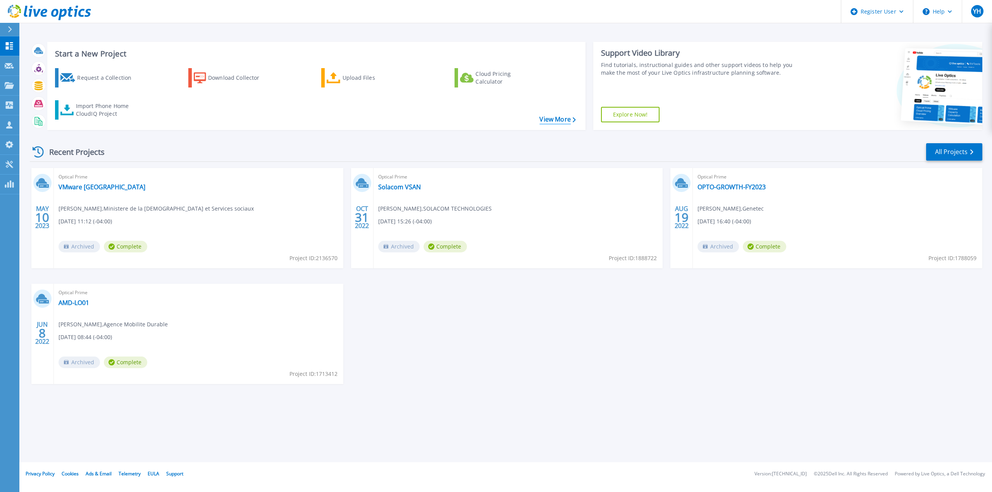
click at [569, 116] on link "View More" at bounding box center [557, 119] width 36 height 7
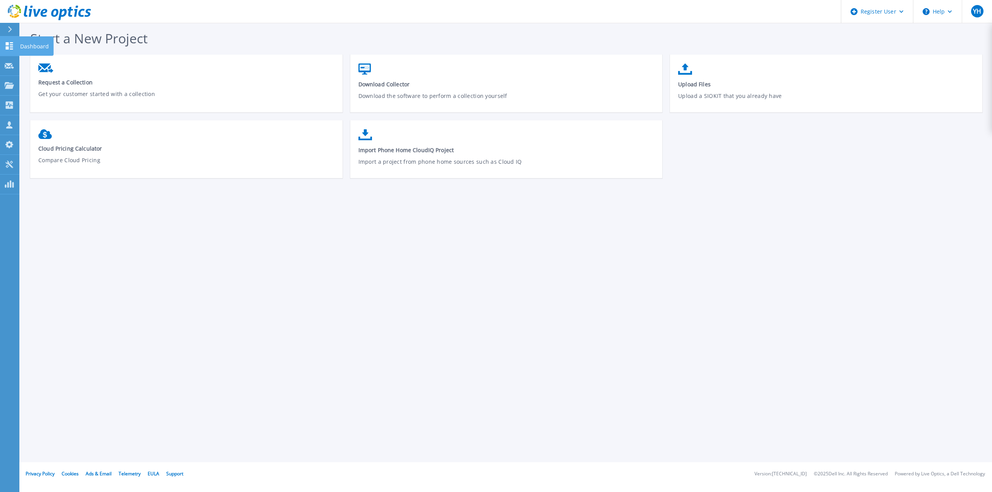
click at [12, 43] on icon at bounding box center [9, 45] width 7 height 7
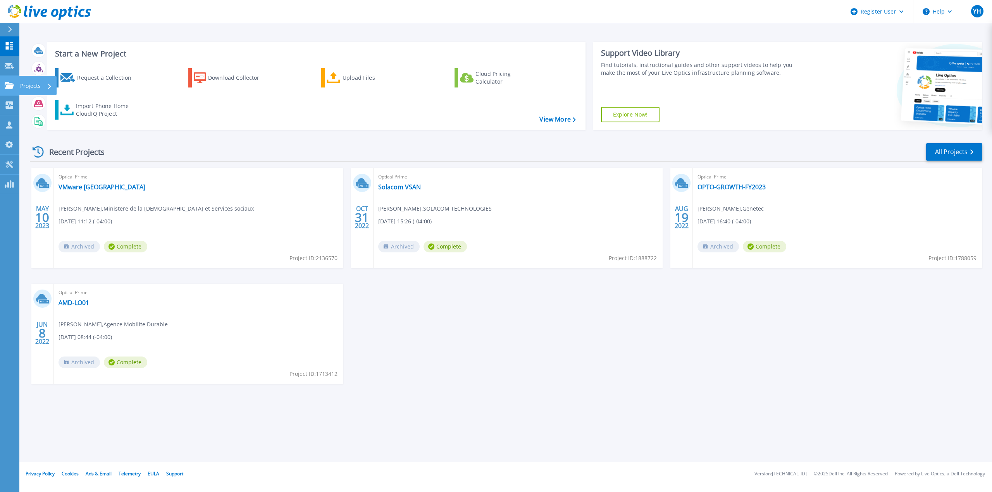
click at [8, 85] on icon at bounding box center [9, 85] width 9 height 7
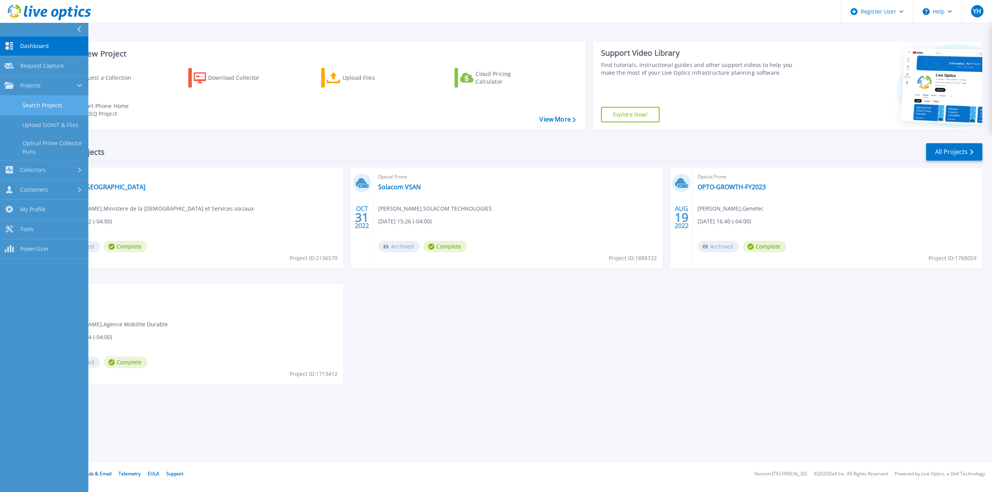
click at [43, 110] on link "Search Projects" at bounding box center [44, 106] width 88 height 20
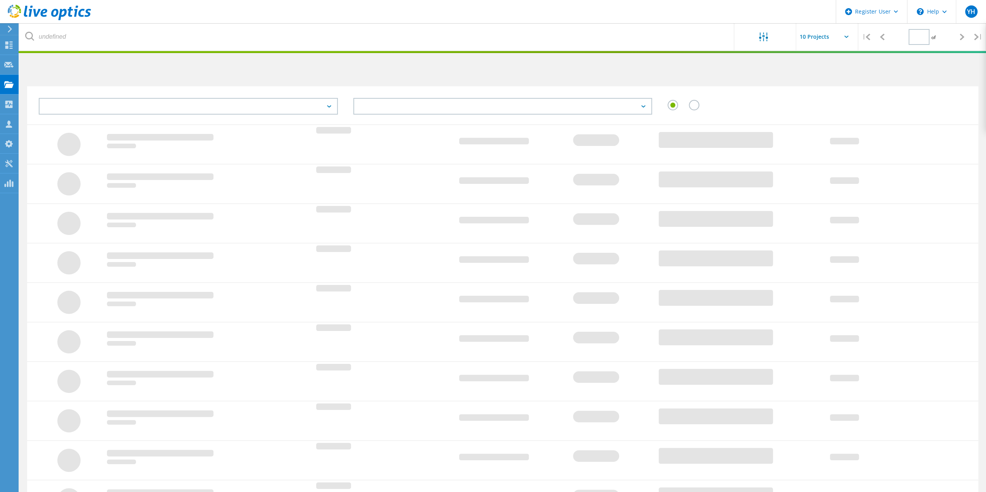
type input "1"
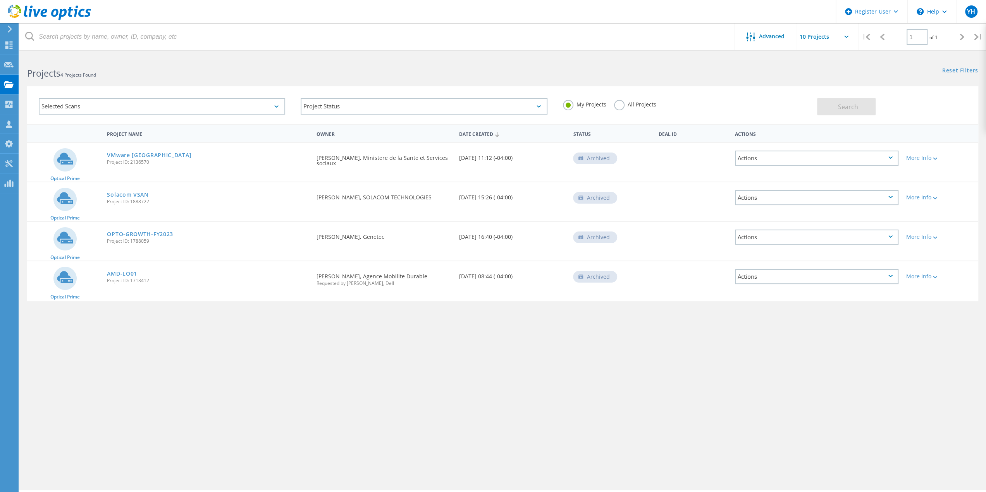
click at [627, 106] on label "All Projects" at bounding box center [635, 103] width 42 height 7
click at [0, 0] on input "All Projects" at bounding box center [0, 0] width 0 height 0
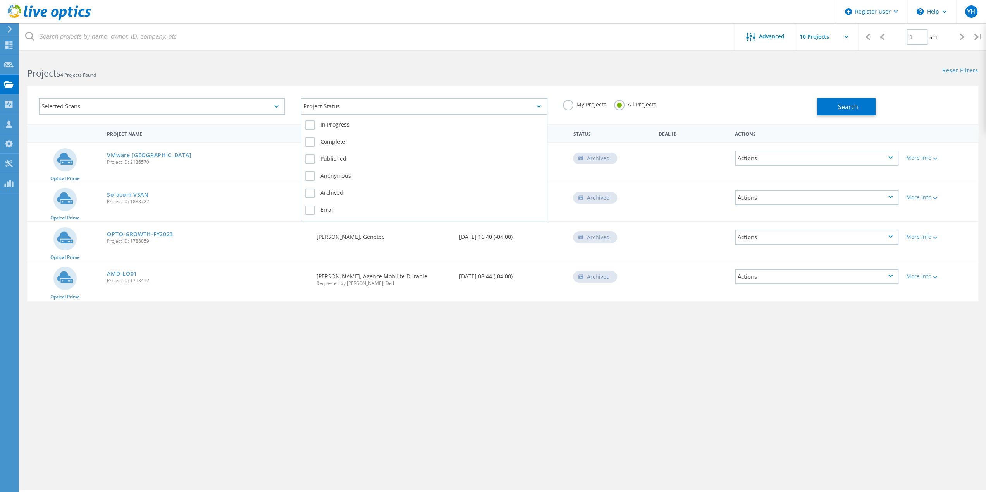
click at [313, 110] on div "Project Status" at bounding box center [424, 106] width 246 height 17
click at [336, 107] on div "Project Status" at bounding box center [424, 106] width 246 height 17
click at [330, 110] on div "Project Status" at bounding box center [424, 106] width 246 height 17
click at [322, 127] on label "In Progress" at bounding box center [423, 125] width 237 height 9
click at [0, 0] on input "In Progress" at bounding box center [0, 0] width 0 height 0
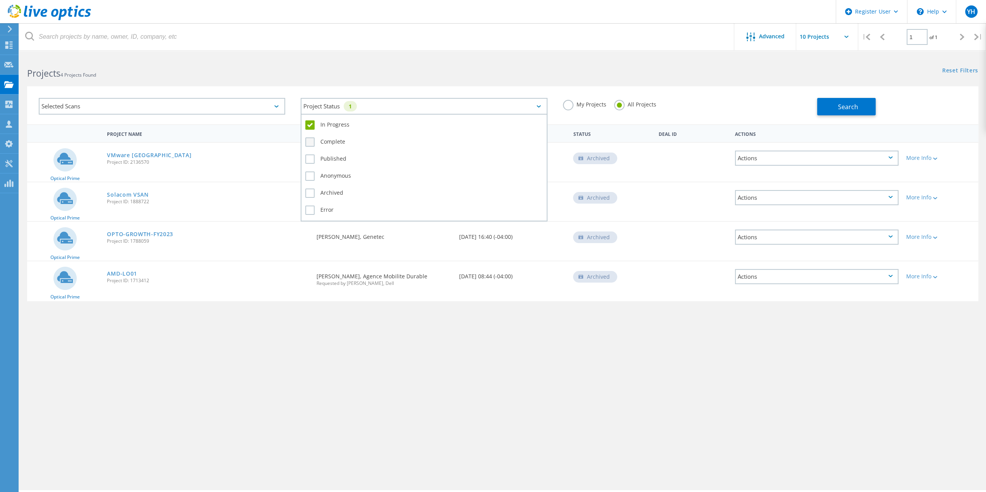
click at [325, 141] on label "Complete" at bounding box center [423, 142] width 237 height 9
click at [0, 0] on input "Complete" at bounding box center [0, 0] width 0 height 0
drag, startPoint x: 330, startPoint y: 168, endPoint x: 330, endPoint y: 178, distance: 10.1
click at [330, 169] on div "Published" at bounding box center [423, 161] width 237 height 17
click at [333, 162] on label "Published" at bounding box center [423, 159] width 237 height 9
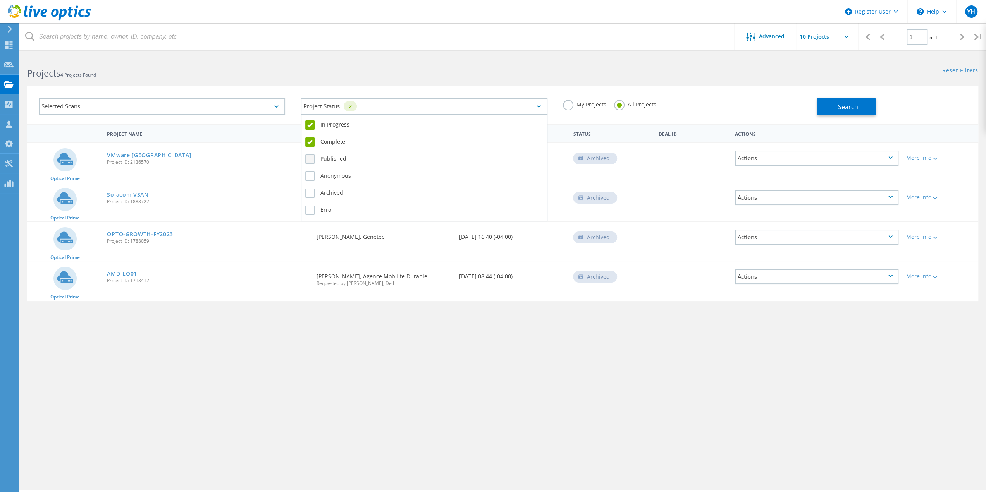
click at [0, 0] on input "Published" at bounding box center [0, 0] width 0 height 0
click at [333, 177] on label "Anonymous" at bounding box center [423, 176] width 237 height 9
click at [0, 0] on input "Anonymous" at bounding box center [0, 0] width 0 height 0
click at [336, 192] on label "Archived" at bounding box center [423, 193] width 237 height 9
click at [0, 0] on input "Archived" at bounding box center [0, 0] width 0 height 0
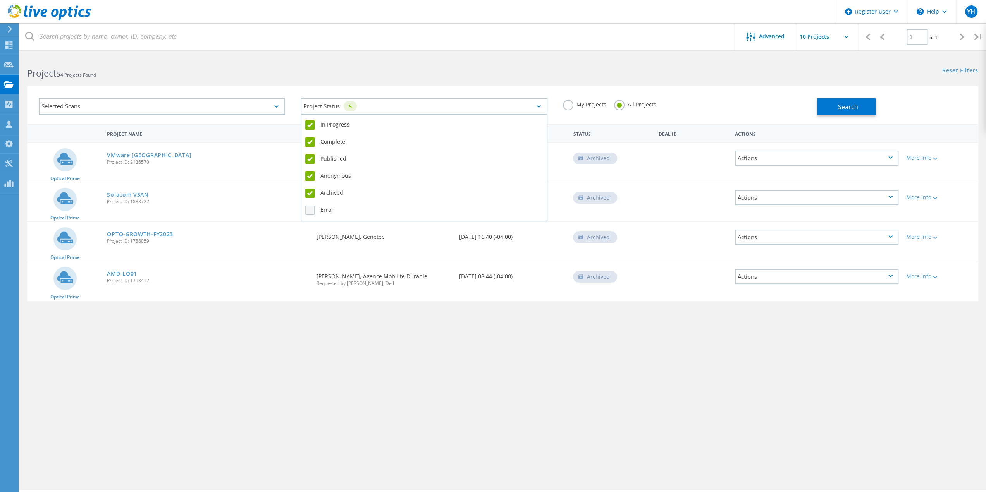
click at [329, 209] on label "Error" at bounding box center [423, 210] width 237 height 9
click at [0, 0] on input "Error" at bounding box center [0, 0] width 0 height 0
click at [129, 75] on h2 "Projects 4 Projects Found" at bounding box center [261, 73] width 468 height 13
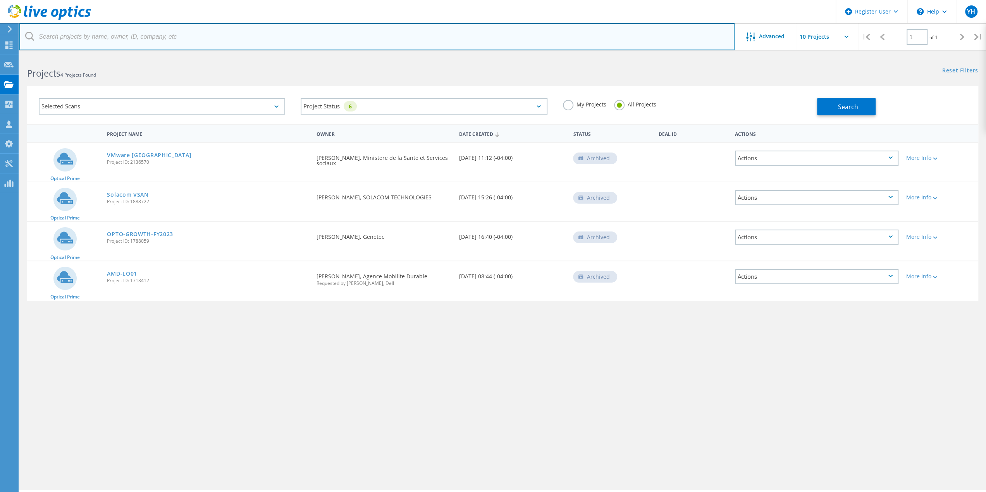
click at [184, 38] on input "text" at bounding box center [376, 36] width 715 height 27
paste input "in the main dashboard search bar"
type input "in the main dashboard search bar"
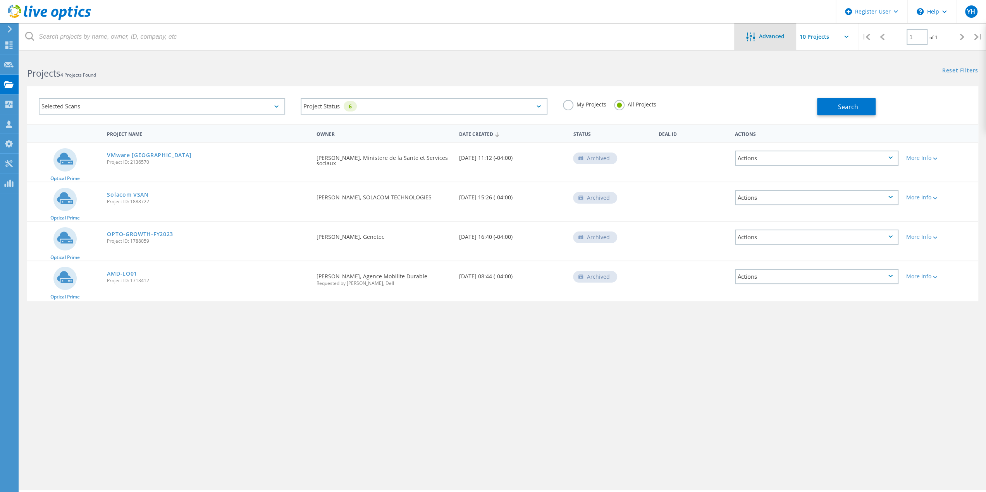
click at [746, 31] on div "Advanced" at bounding box center [765, 36] width 62 height 27
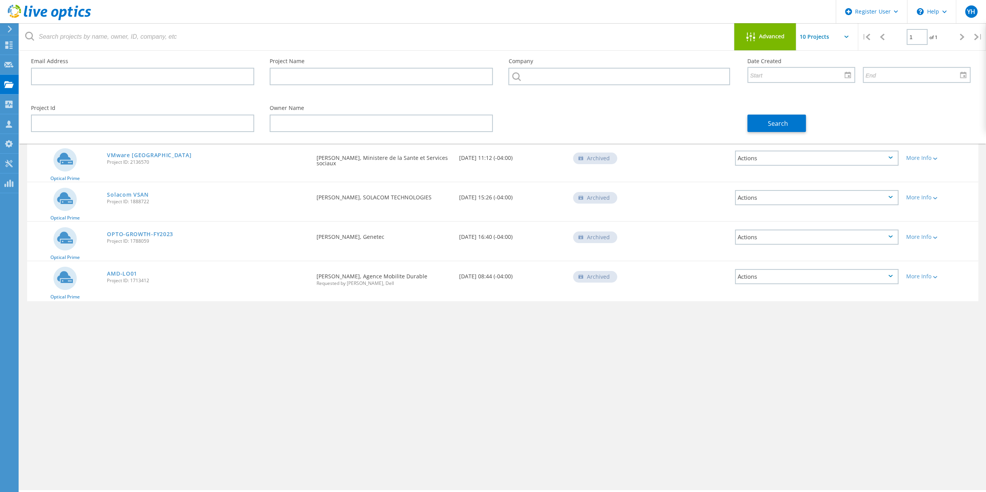
click at [93, 66] on div "Email Address" at bounding box center [142, 72] width 239 height 42
click at [98, 77] on input "text" at bounding box center [142, 76] width 223 height 17
paste input "pierre-olivier.vachon@domtar.com"
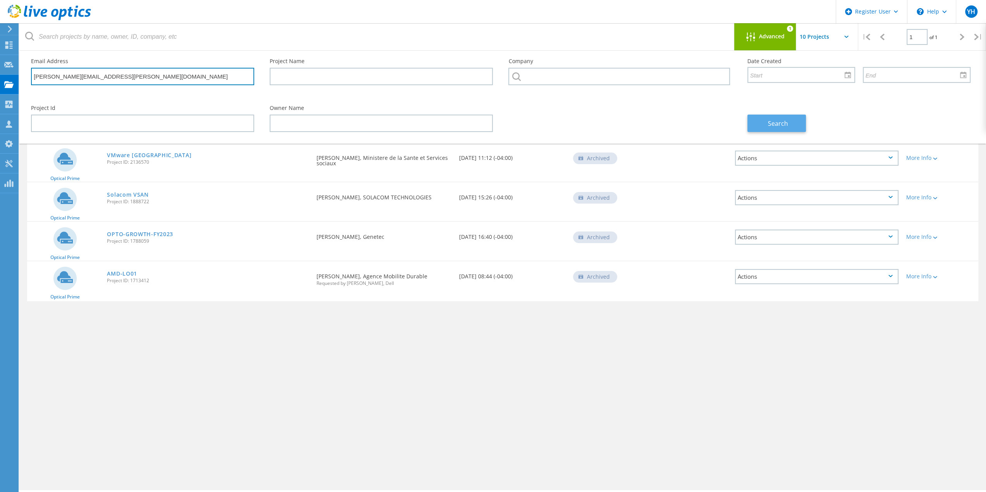
type input "pierre-olivier.vachon@domtar.com"
click at [770, 125] on span "Search" at bounding box center [778, 123] width 20 height 9
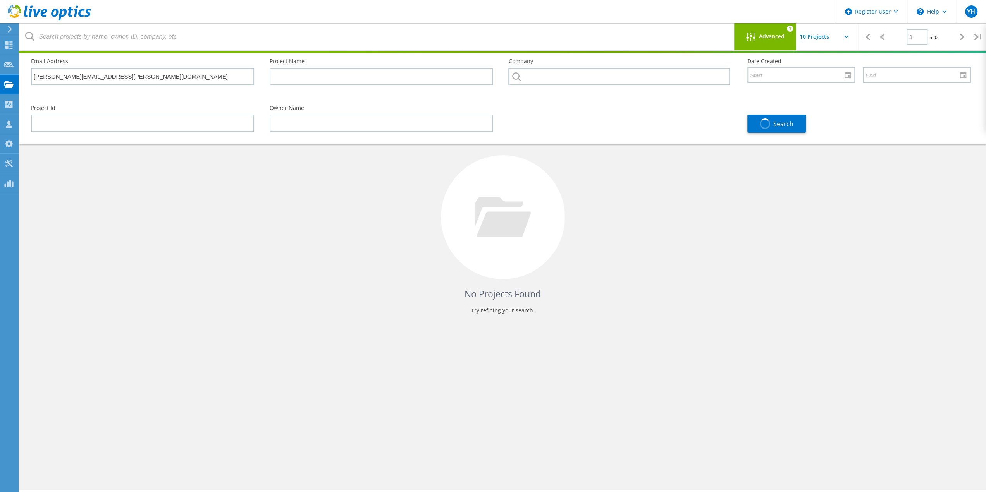
click at [763, 34] on span "Advanced" at bounding box center [772, 36] width 26 height 5
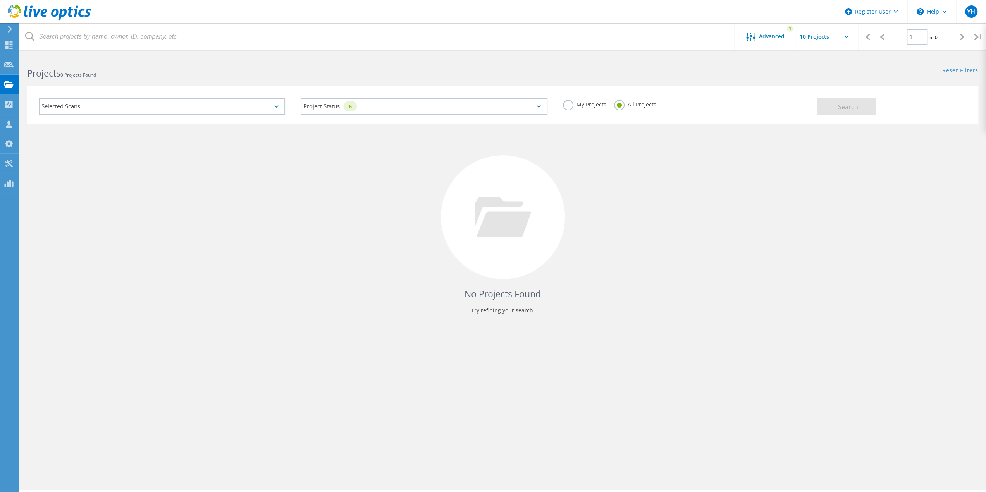
click at [845, 33] on input "text" at bounding box center [834, 36] width 77 height 27
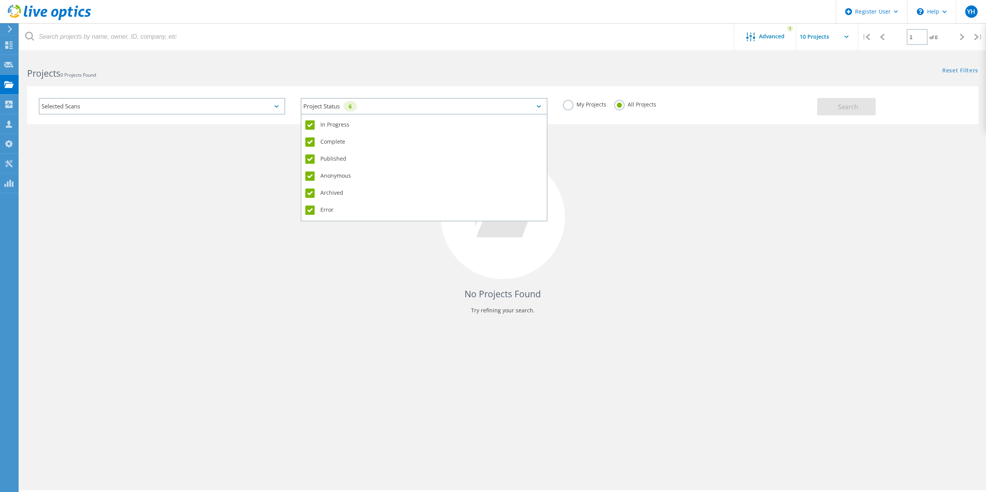
click at [405, 102] on div "Project Status 6" at bounding box center [424, 106] width 246 height 17
click at [391, 116] on div "In Progress Complete Published Anonymous Archived Error" at bounding box center [424, 168] width 246 height 108
click at [321, 128] on label "In Progress" at bounding box center [423, 125] width 237 height 9
click at [0, 0] on input "In Progress" at bounding box center [0, 0] width 0 height 0
click at [323, 143] on label "Complete" at bounding box center [423, 142] width 237 height 9
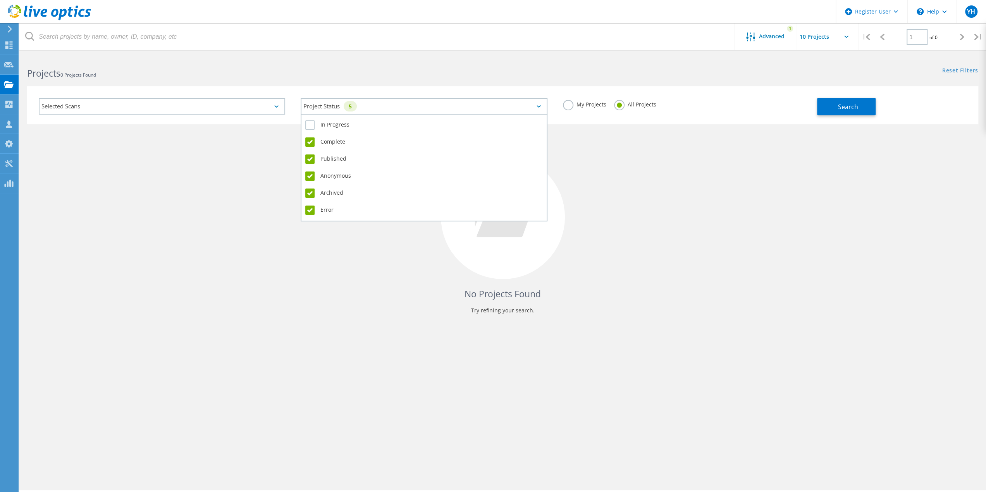
click at [0, 0] on input "Complete" at bounding box center [0, 0] width 0 height 0
click at [325, 164] on div "Published" at bounding box center [423, 161] width 237 height 17
drag, startPoint x: 325, startPoint y: 172, endPoint x: 330, endPoint y: 160, distance: 12.9
click at [325, 172] on label "Anonymous" at bounding box center [423, 176] width 237 height 9
click at [0, 0] on input "Anonymous" at bounding box center [0, 0] width 0 height 0
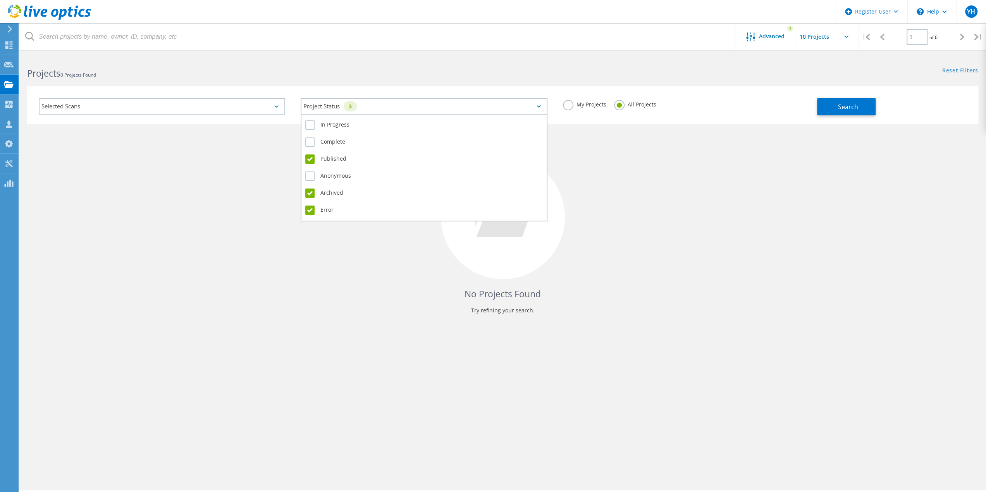
click at [330, 160] on label "Published" at bounding box center [423, 159] width 237 height 9
click at [0, 0] on input "Published" at bounding box center [0, 0] width 0 height 0
click at [330, 196] on label "Archived" at bounding box center [423, 193] width 237 height 9
click at [0, 0] on input "Archived" at bounding box center [0, 0] width 0 height 0
click at [324, 215] on div "Error" at bounding box center [423, 210] width 237 height 13
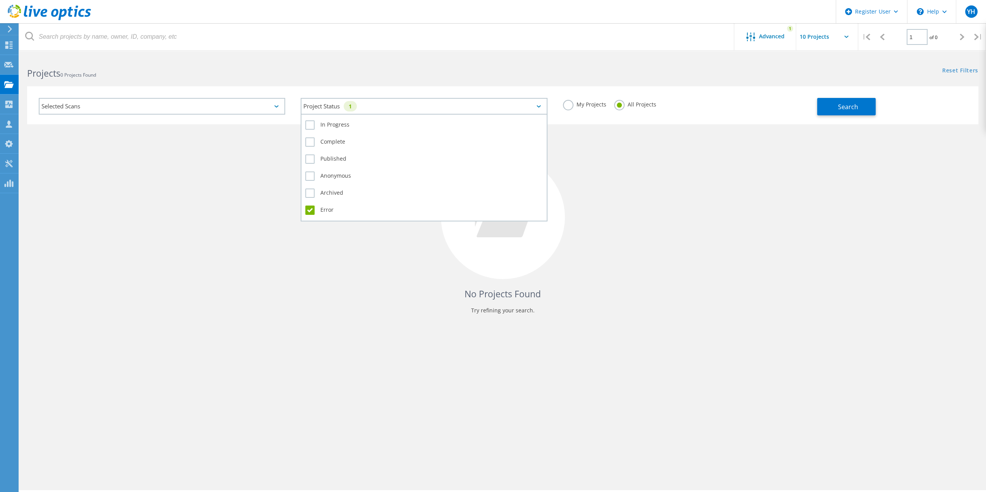
click at [310, 212] on label "Error" at bounding box center [423, 210] width 237 height 9
click at [0, 0] on input "Error" at bounding box center [0, 0] width 0 height 0
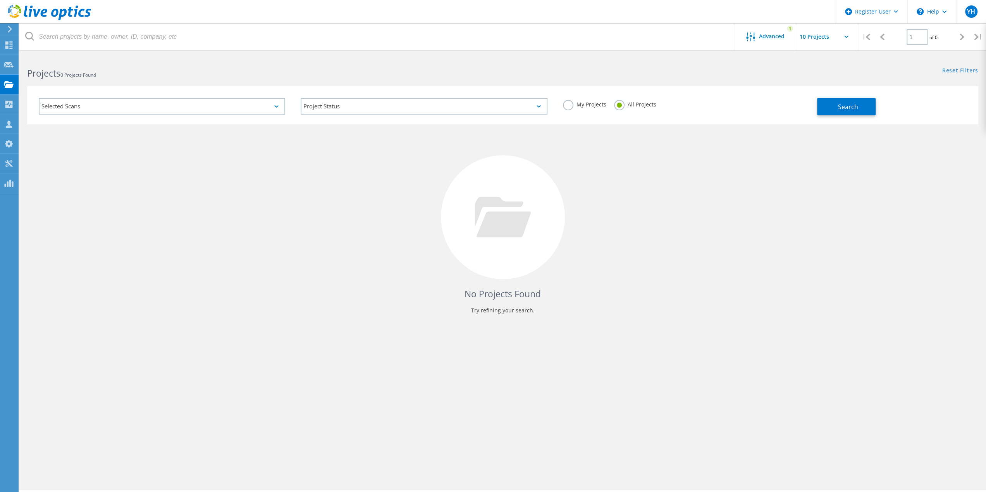
click at [675, 207] on div "No Projects Found Try refining your search." at bounding box center [502, 224] width 951 height 200
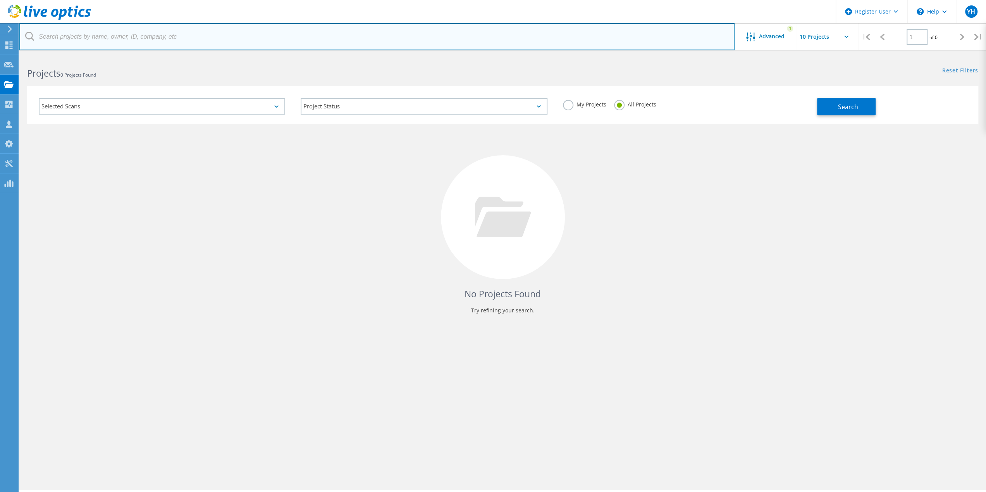
click at [221, 43] on input "text" at bounding box center [376, 36] width 715 height 27
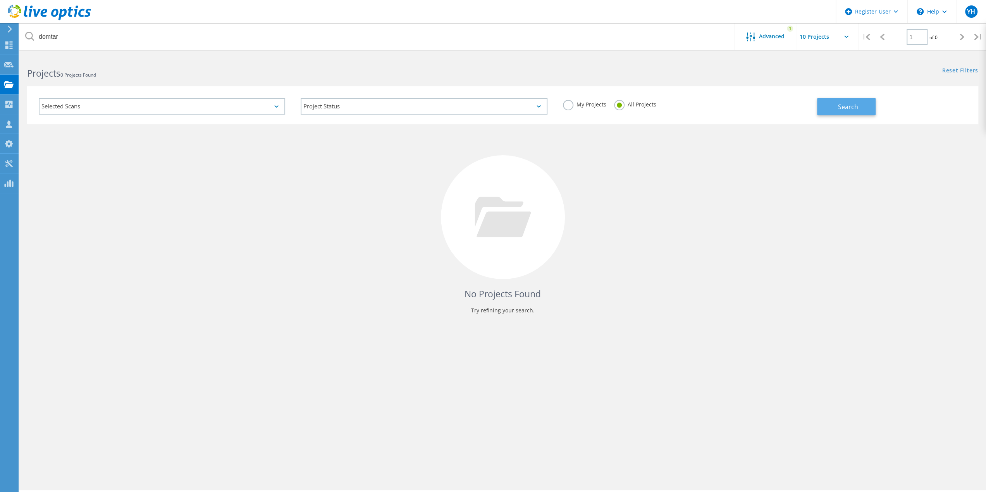
click at [849, 114] on button "Search" at bounding box center [846, 106] width 59 height 17
click at [765, 39] on span "Advanced" at bounding box center [772, 36] width 26 height 5
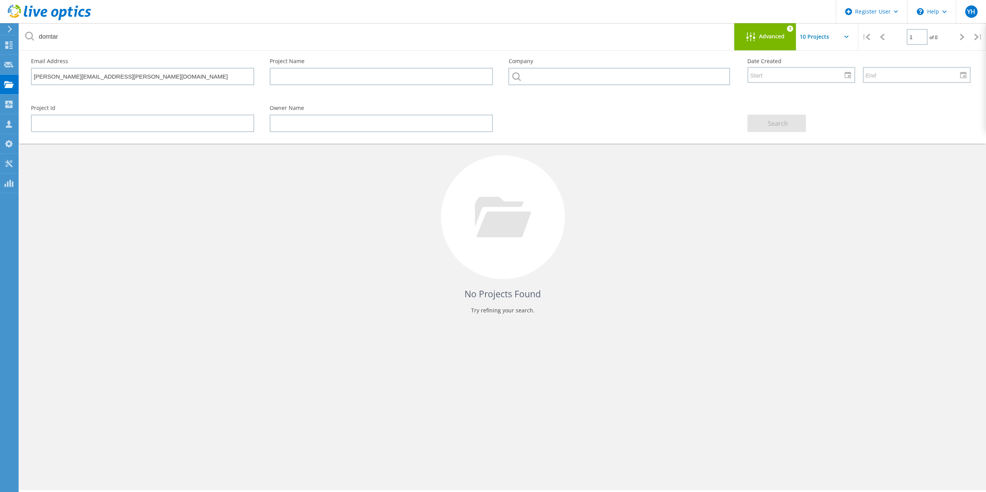
click at [777, 35] on span "Advanced" at bounding box center [772, 36] width 26 height 5
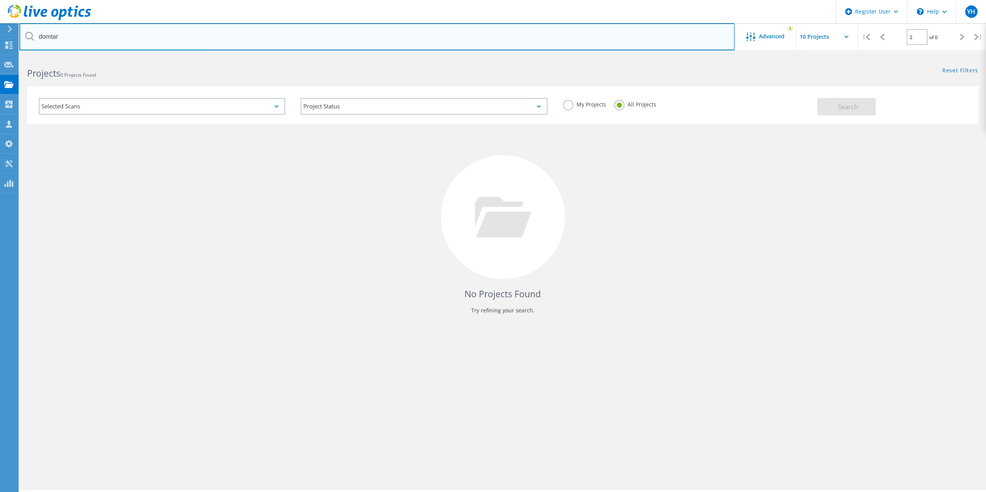
click at [159, 40] on input "domtar" at bounding box center [376, 36] width 715 height 27
drag, startPoint x: 159, startPoint y: 40, endPoint x: 0, endPoint y: 28, distance: 159.3
click at [0, 56] on div "Register User \n Help Explore Helpful Articles Contact Support YH Dell User Yah…" at bounding box center [493, 285] width 986 height 458
type input "d"
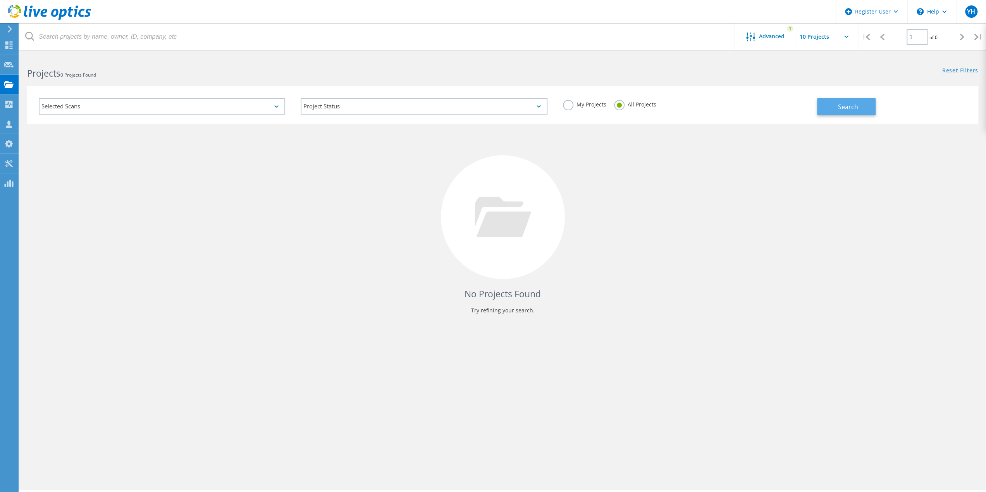
click at [849, 104] on span "Search" at bounding box center [848, 107] width 20 height 9
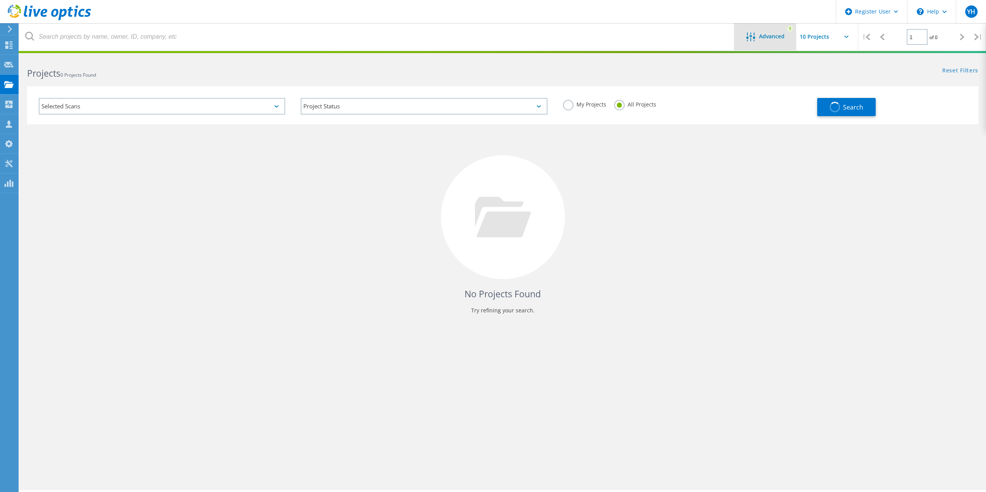
click at [749, 38] on icon at bounding box center [750, 37] width 9 height 9
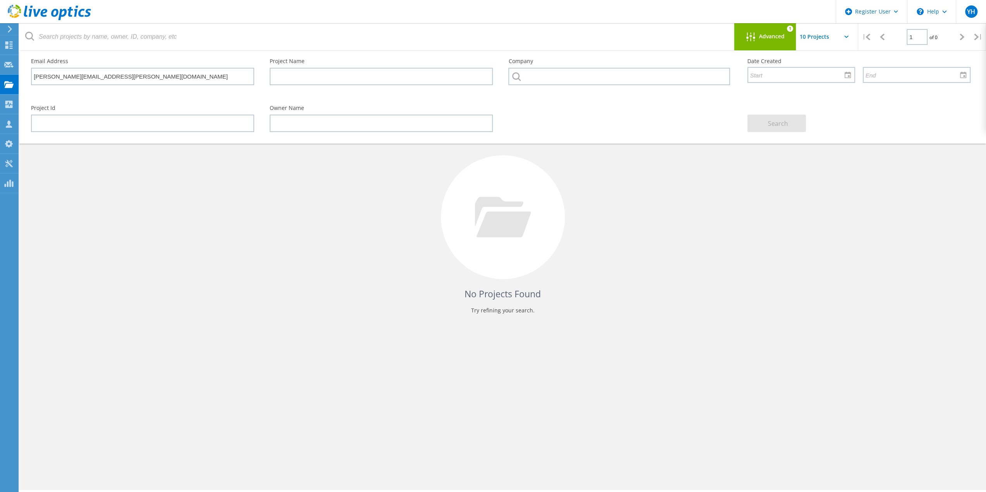
click at [766, 37] on span "Advanced" at bounding box center [772, 36] width 26 height 5
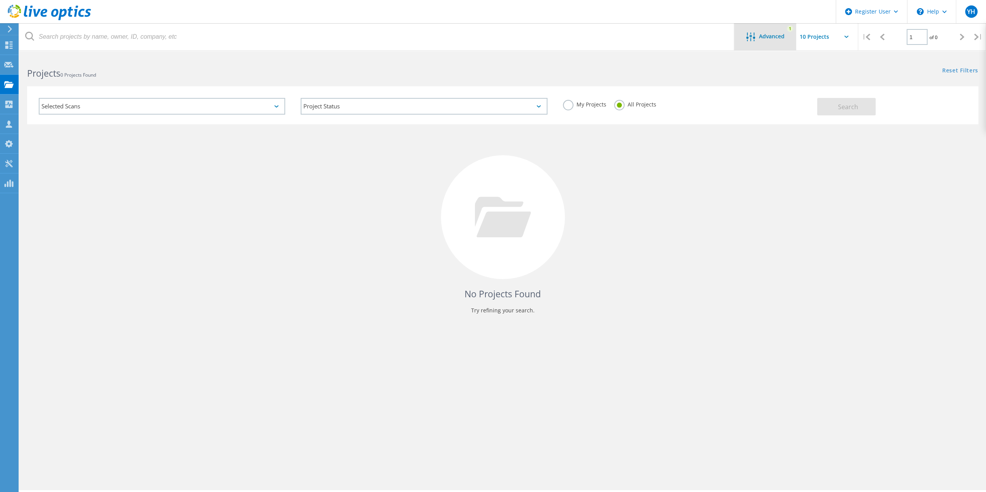
click at [766, 31] on div "Advanced 1" at bounding box center [765, 36] width 62 height 27
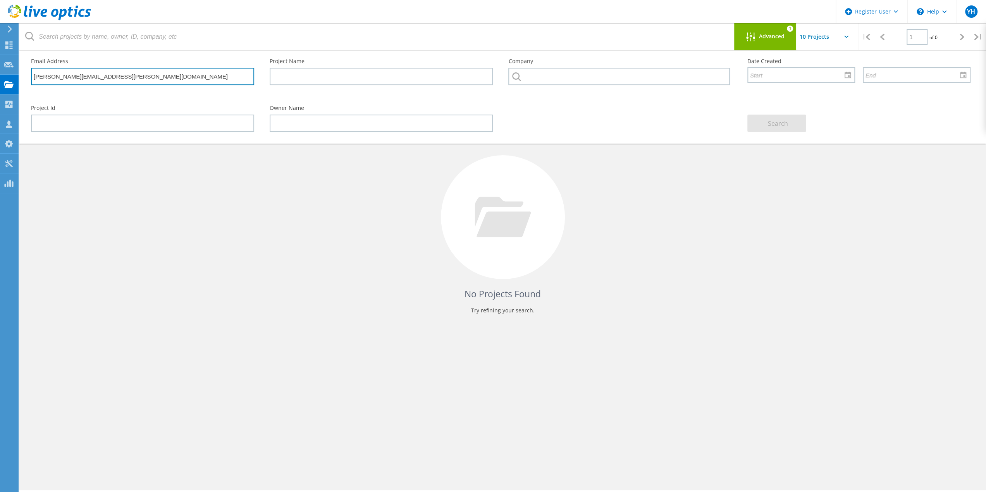
drag, startPoint x: 160, startPoint y: 68, endPoint x: -107, endPoint y: 69, distance: 266.6
click at [0, 69] on html "Register User \n Help Explore Helpful Articles Contact Support YH Dell User Yah…" at bounding box center [493, 257] width 986 height 514
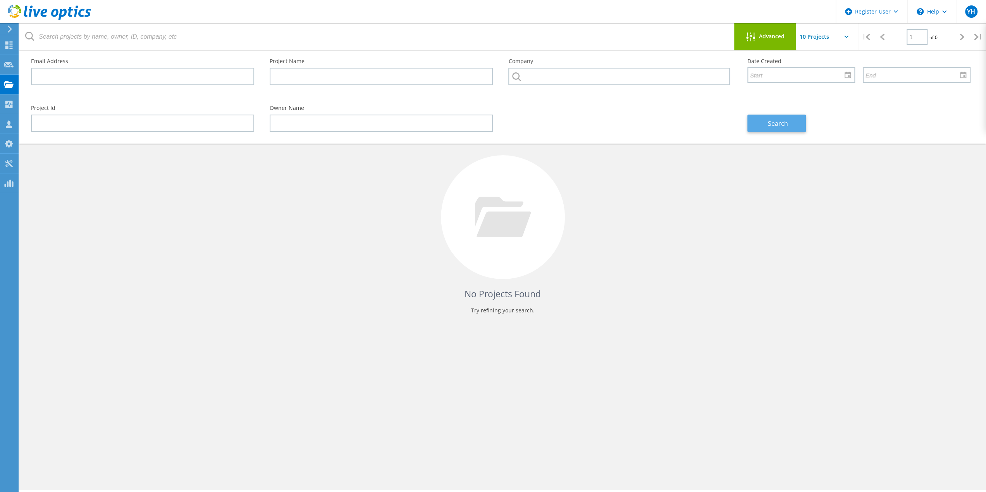
click at [789, 128] on button "Search" at bounding box center [776, 123] width 59 height 17
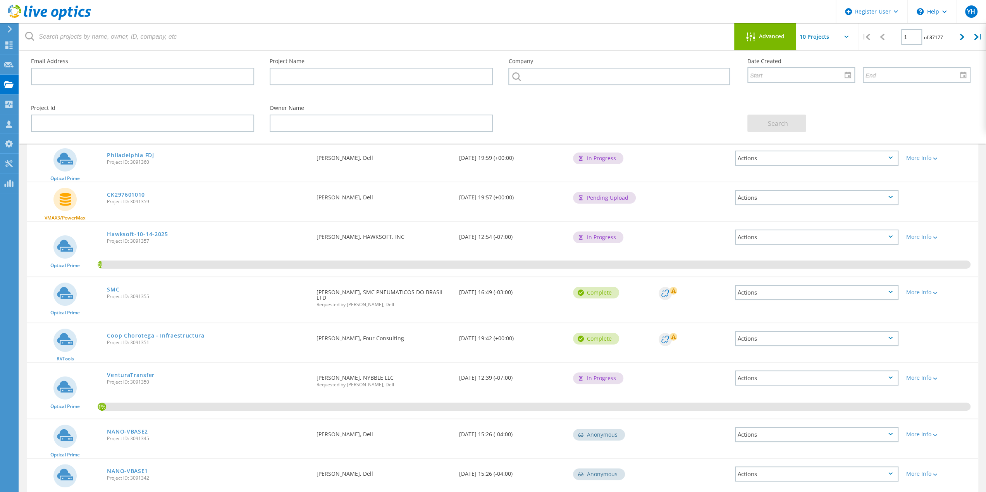
click at [833, 40] on input "text" at bounding box center [834, 36] width 77 height 27
click at [828, 98] on div "Show 40 Projects" at bounding box center [835, 95] width 77 height 13
type input "Show 40 Projects"
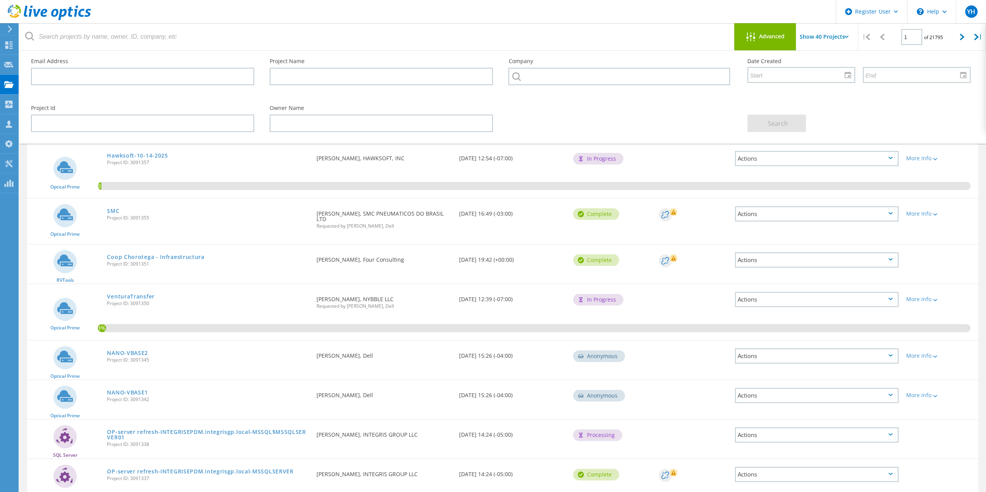
scroll to position [77, 0]
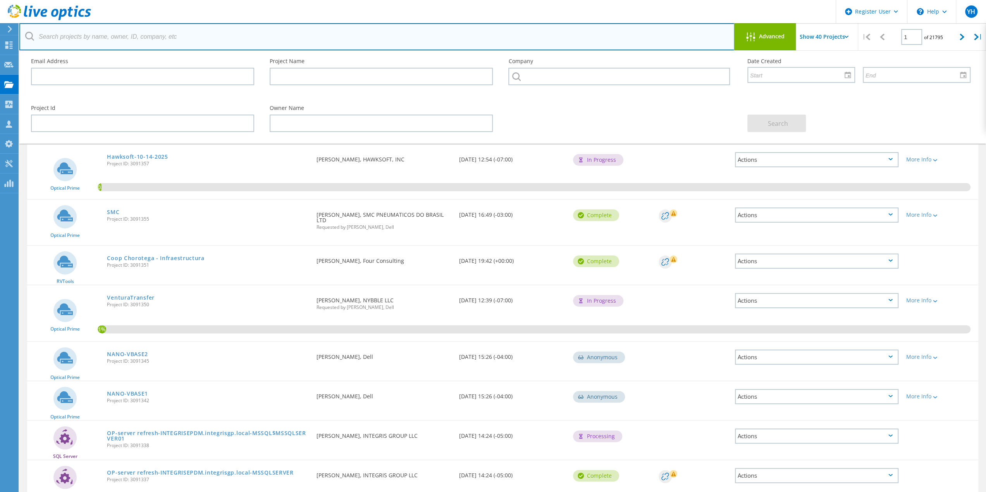
click at [203, 34] on input "text" at bounding box center [376, 36] width 715 height 27
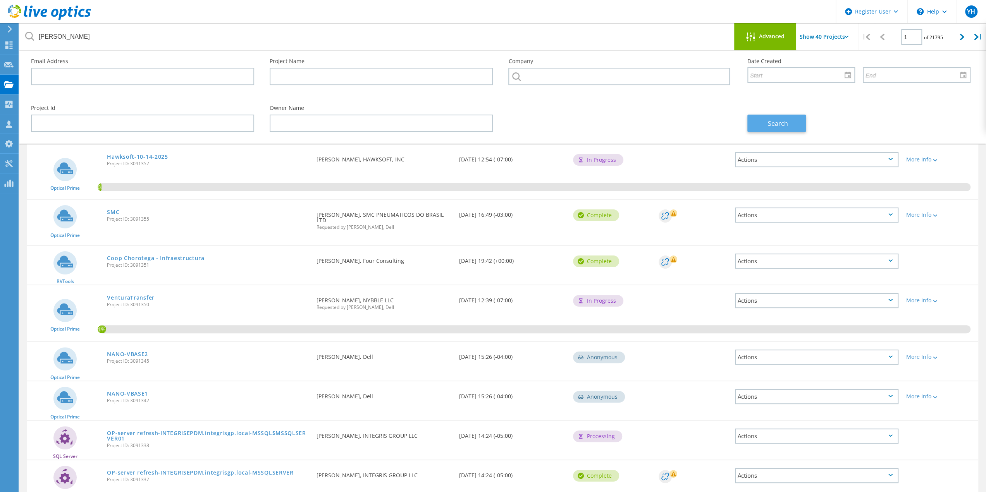
click at [787, 129] on button "Search" at bounding box center [776, 123] width 59 height 17
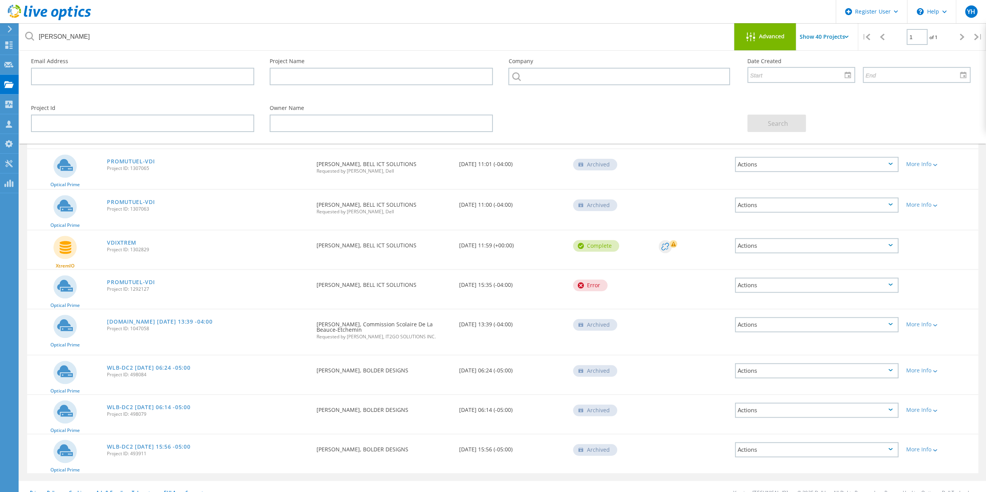
scroll to position [659, 0]
drag, startPoint x: 317, startPoint y: 238, endPoint x: 369, endPoint y: 239, distance: 51.5
click at [369, 239] on div "Requested By Pierre-Olivier Vachon, BELL ICT SOLUTIONS" at bounding box center [383, 242] width 143 height 26
copy div "Pierre-Olivier Vachon"
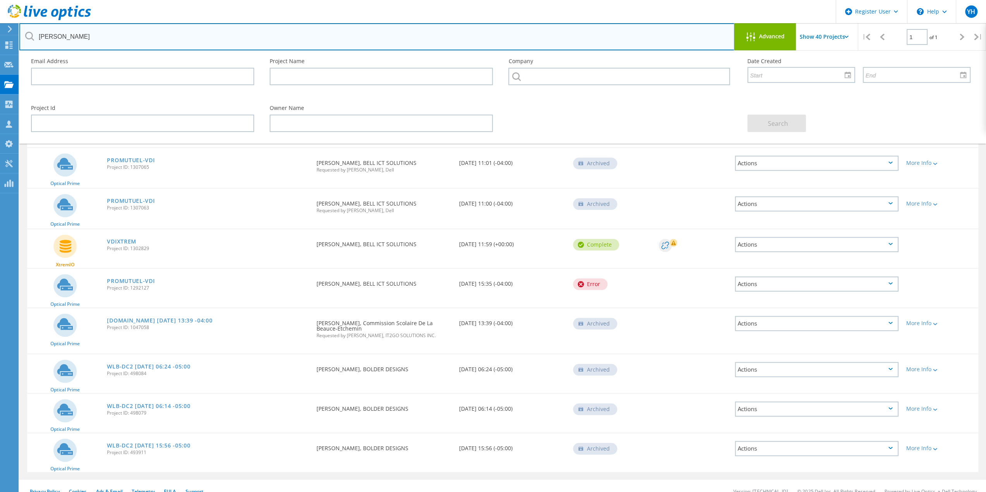
click at [166, 43] on input "vachon" at bounding box center [376, 36] width 715 height 27
paste input "Pierre-Olivier V"
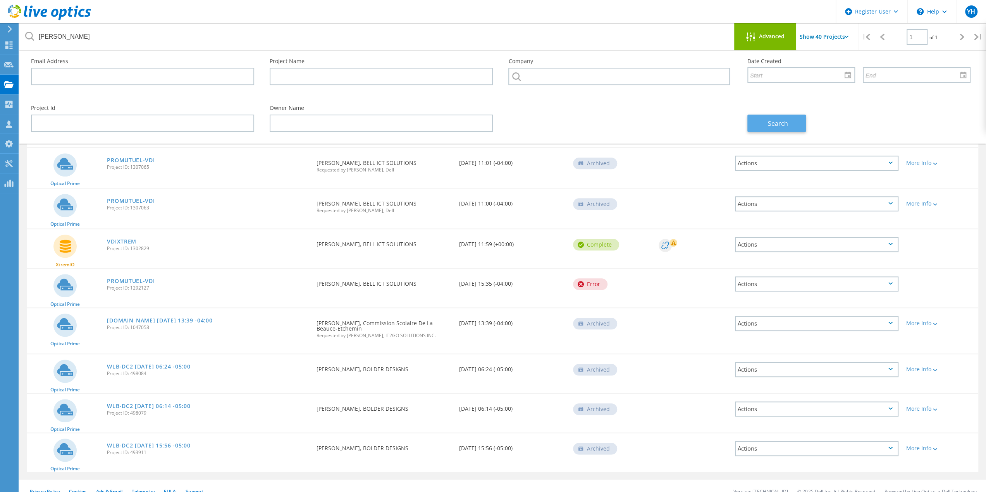
click at [778, 121] on span "Search" at bounding box center [778, 123] width 20 height 9
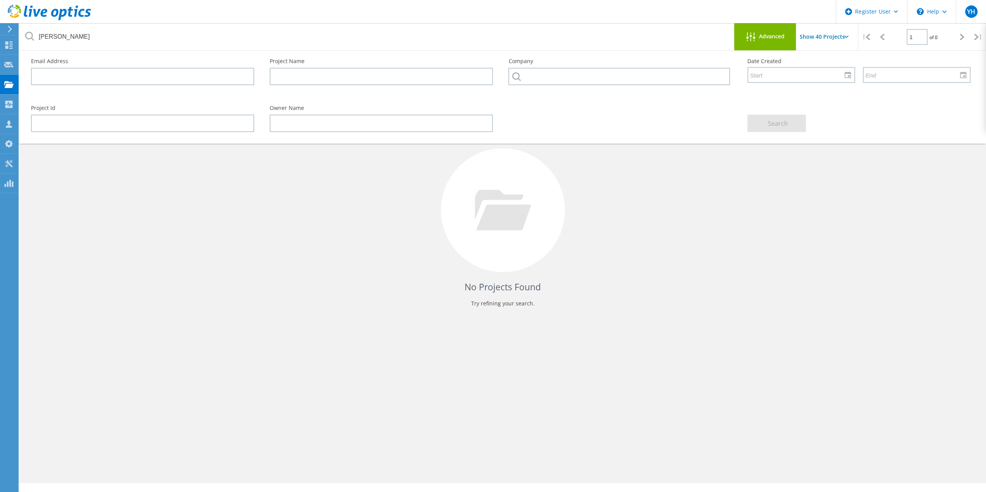
scroll to position [0, 0]
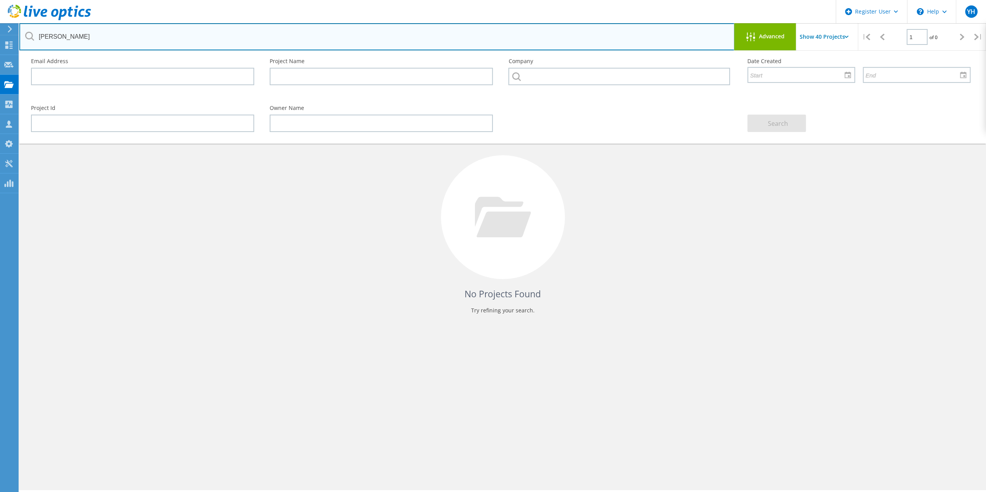
click at [122, 36] on input "Pierre-Olivier Vachon" at bounding box center [376, 36] width 715 height 27
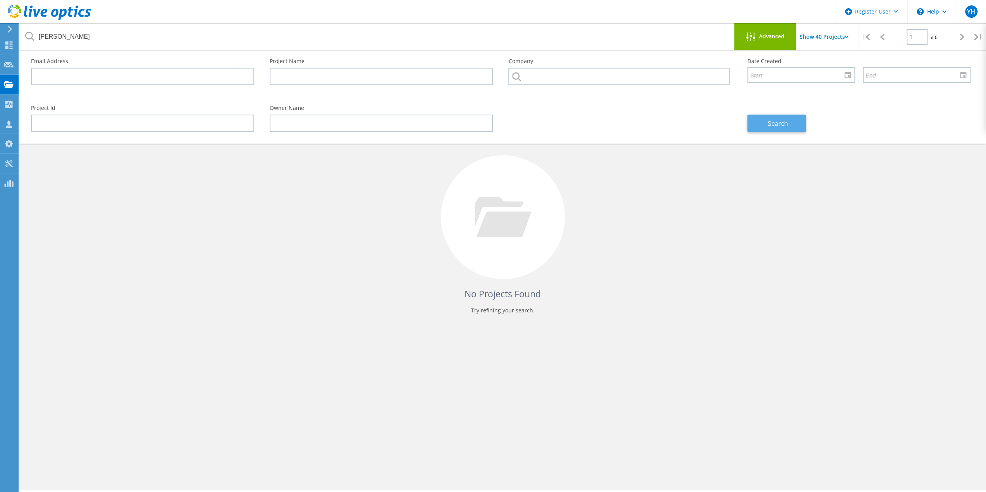
click at [782, 130] on button "Search" at bounding box center [776, 123] width 59 height 17
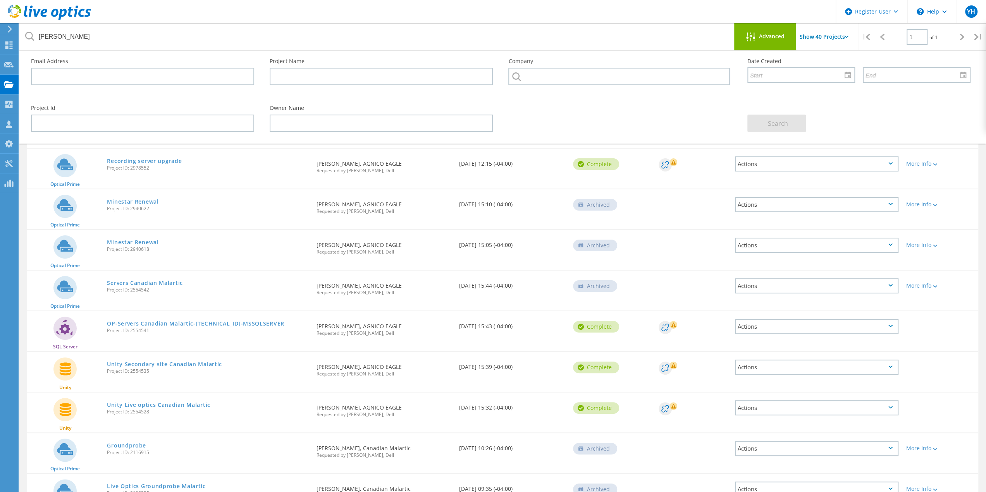
scroll to position [310, 0]
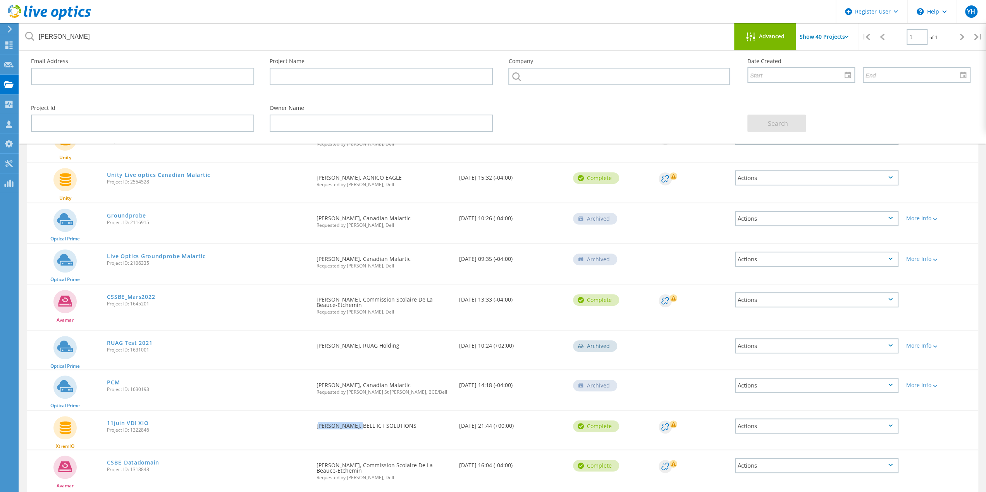
drag, startPoint x: 350, startPoint y: 422, endPoint x: 317, endPoint y: 421, distance: 32.9
click at [317, 421] on div "Requested By Pierre-Olivier Vachon, BELL ICT SOLUTIONS" at bounding box center [383, 424] width 143 height 26
copy div "Pierre-Olivier"
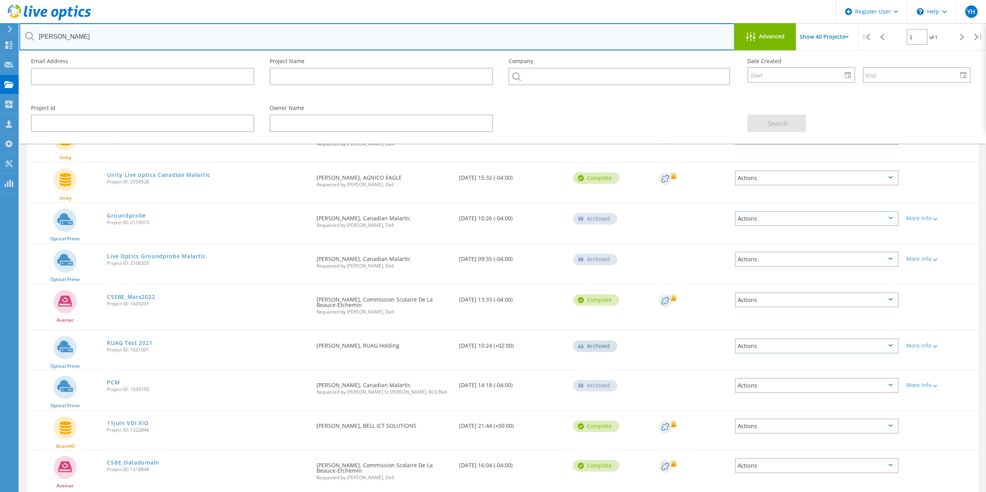
click at [76, 28] on input "vachon" at bounding box center [376, 36] width 715 height 27
paste input "Pierre-Olivier"
type input "Pierre-Olivier"
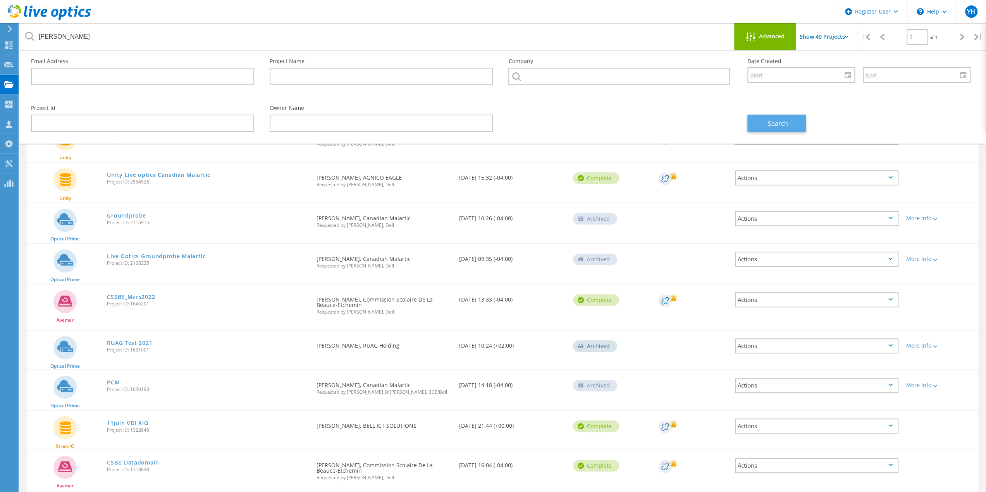
click at [777, 122] on span "Search" at bounding box center [778, 123] width 20 height 9
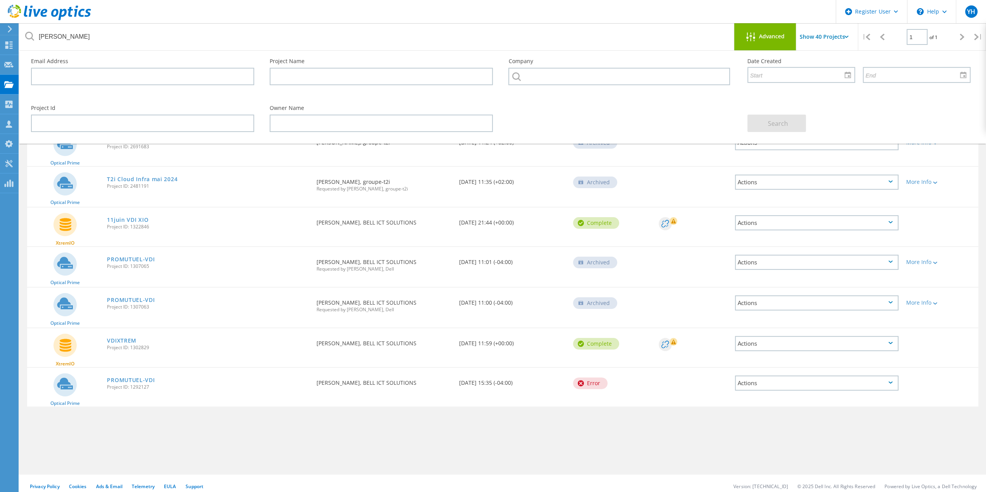
scroll to position [0, 0]
